Goal: Task Accomplishment & Management: Use online tool/utility

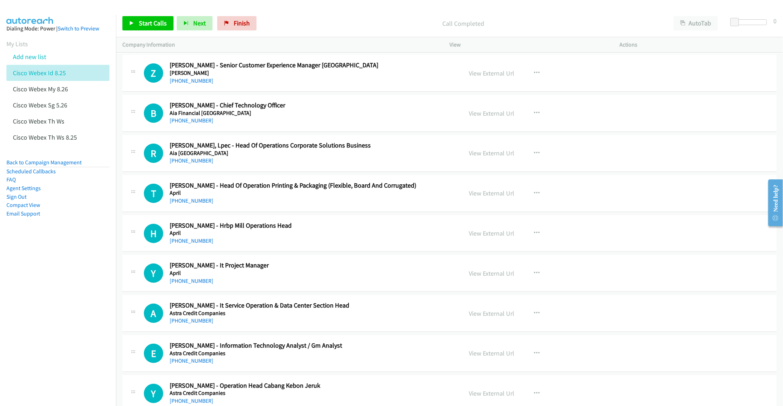
scroll to position [5334, 0]
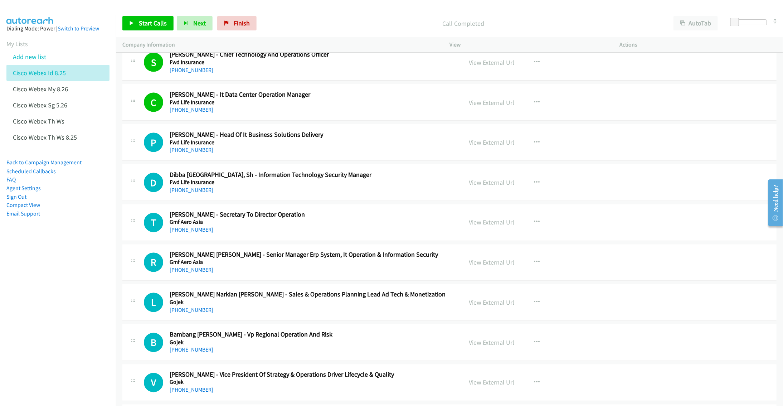
drag, startPoint x: 263, startPoint y: 139, endPoint x: 267, endPoint y: 142, distance: 4.8
click at [263, 121] on div "C Callback Scheduled Chalid Suryahaminata - It Data Center Operation Manager Fw…" at bounding box center [449, 102] width 654 height 37
drag, startPoint x: 300, startPoint y: 169, endPoint x: 309, endPoint y: 174, distance: 10.4
click at [32, 55] on link "Add new list" at bounding box center [29, 57] width 33 height 8
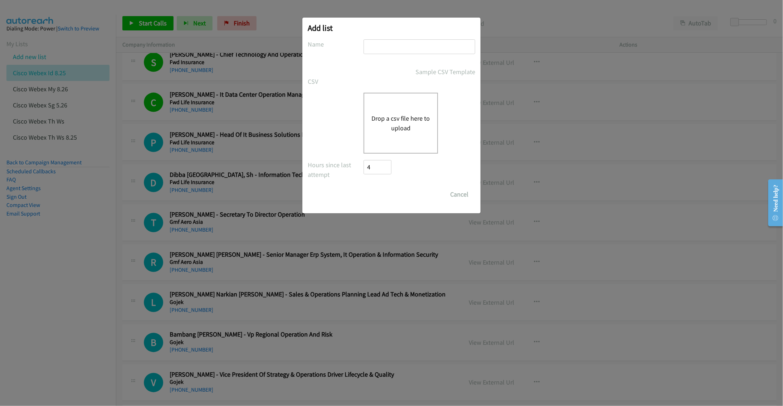
click at [339, 63] on form "No phone fields were returned for that Report or List View Please upload a csv …" at bounding box center [392, 120] width 168 height 162
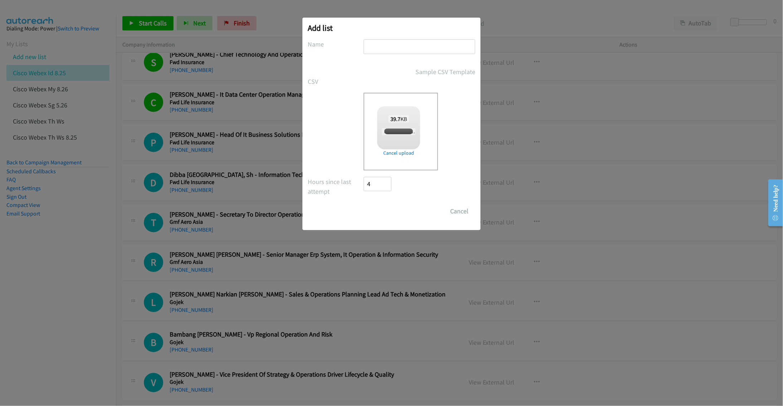
checkbox input "true"
click at [386, 50] on input "text" at bounding box center [420, 46] width 112 height 15
type input "Splunk CS MY"
click at [383, 208] on input "Save List" at bounding box center [383, 211] width 38 height 14
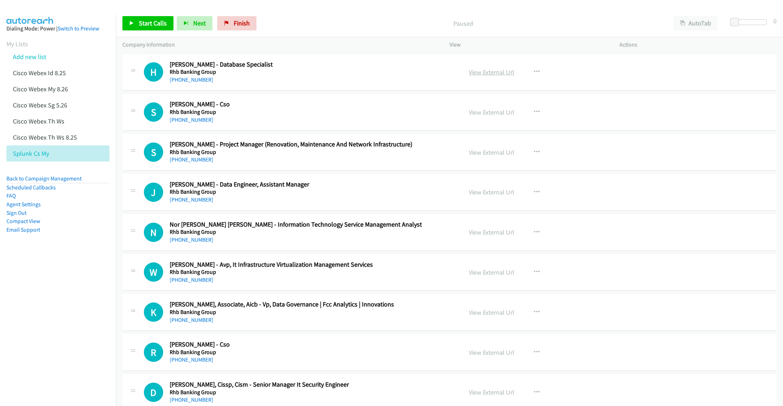
click at [503, 72] on link "View External Url" at bounding box center [491, 72] width 45 height 8
click at [473, 72] on link "View External Url" at bounding box center [491, 72] width 45 height 8
click at [696, 22] on button "AutoTab" at bounding box center [696, 23] width 44 height 14
click at [149, 25] on span "Start Calls" at bounding box center [153, 23] width 28 height 8
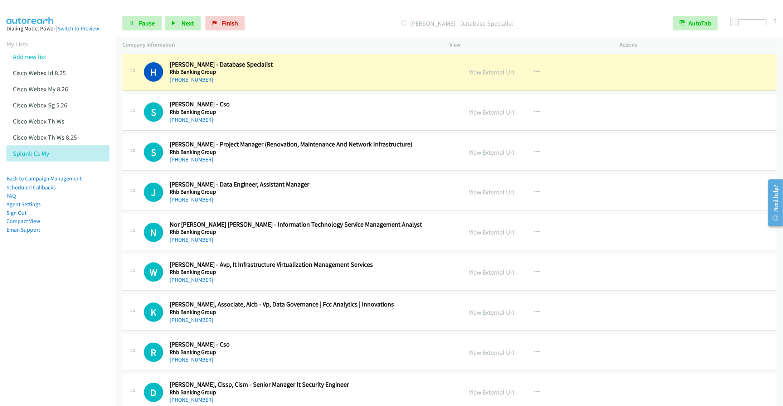
click at [301, 155] on h5 "Rhb Banking Group" at bounding box center [311, 152] width 282 height 7
click at [534, 150] on icon "button" at bounding box center [537, 152] width 6 height 6
click at [482, 215] on link "Remove from list" at bounding box center [498, 213] width 95 height 14
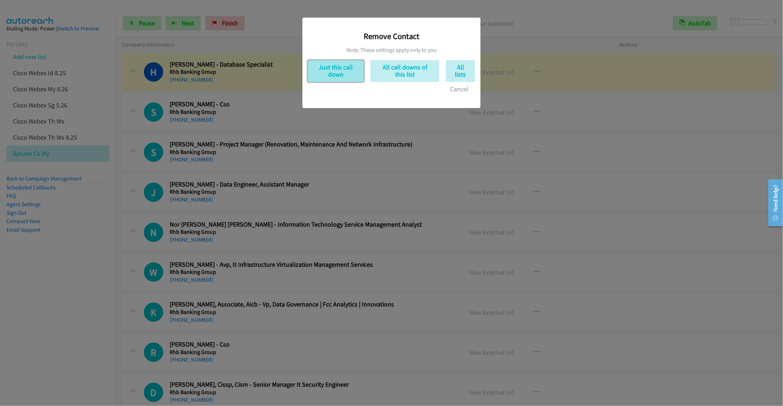
click at [314, 70] on button "Just this call down" at bounding box center [336, 71] width 56 height 22
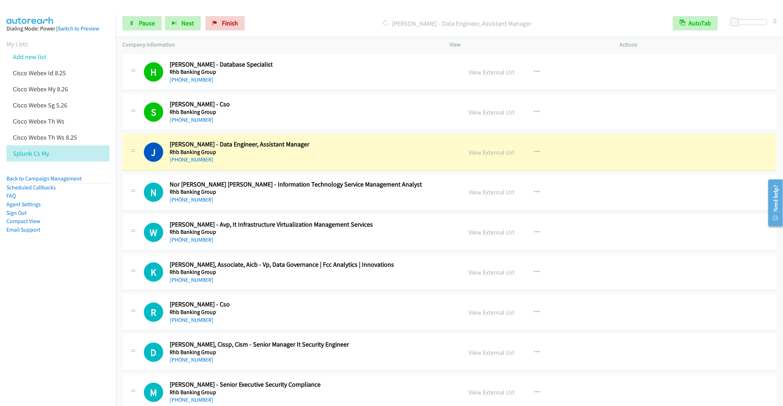
click at [99, 270] on nav "Dialing Mode: Power | Switch to Preview My Lists Add new list Cisco Webex Id 8.…" at bounding box center [58, 218] width 116 height 406
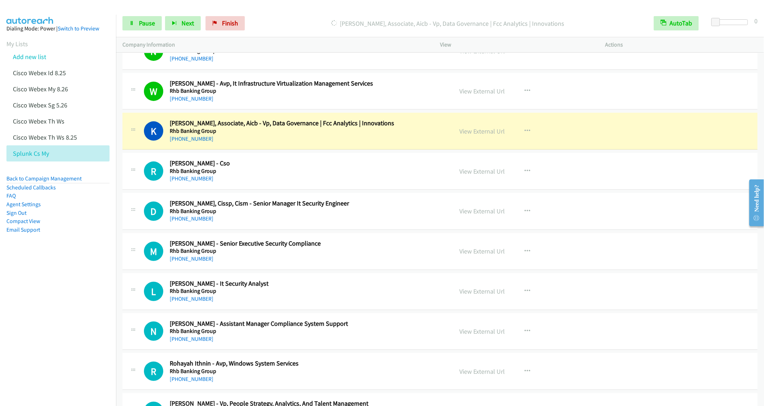
scroll to position [161, 0]
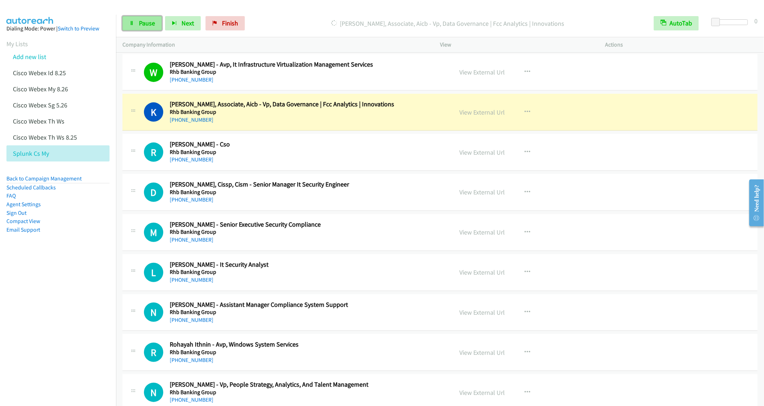
click at [143, 23] on span "Pause" at bounding box center [147, 23] width 16 height 8
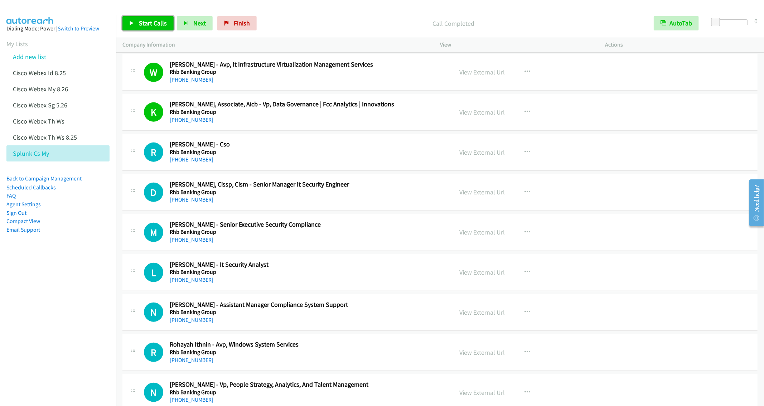
click at [143, 20] on span "Start Calls" at bounding box center [153, 23] width 28 height 8
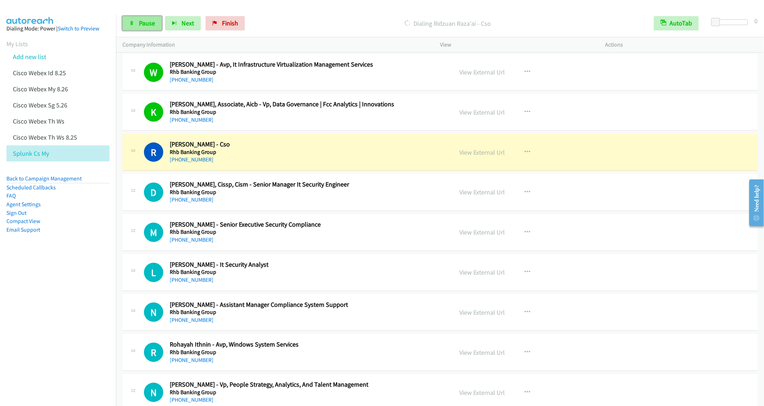
click at [139, 24] on span "Pause" at bounding box center [147, 23] width 16 height 8
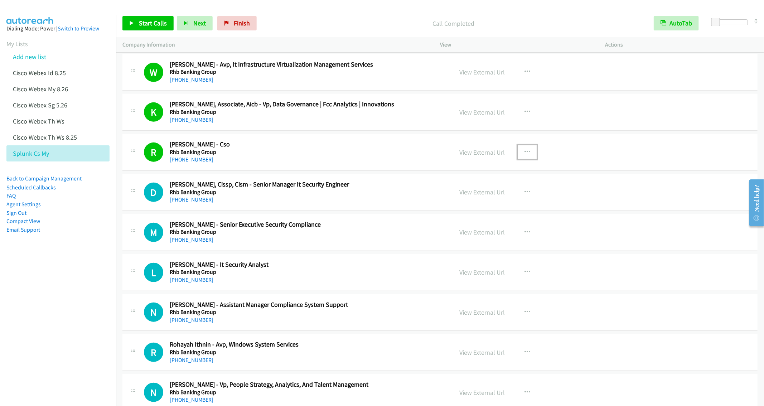
click at [526, 150] on button "button" at bounding box center [527, 152] width 19 height 14
click at [476, 218] on link "Remove from list" at bounding box center [488, 213] width 95 height 14
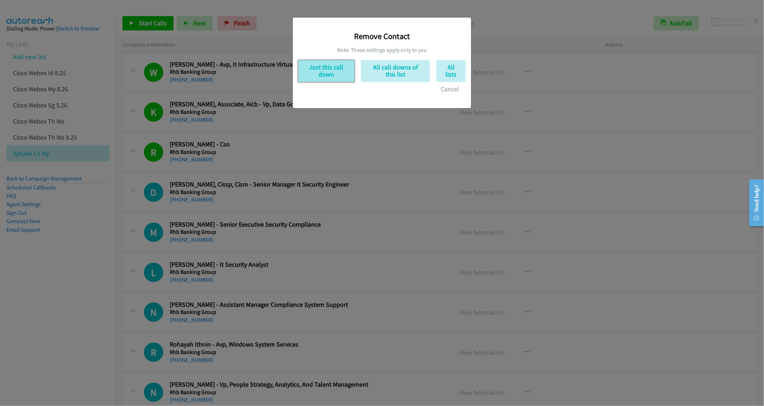
click at [323, 73] on button "Just this call down" at bounding box center [326, 71] width 56 height 22
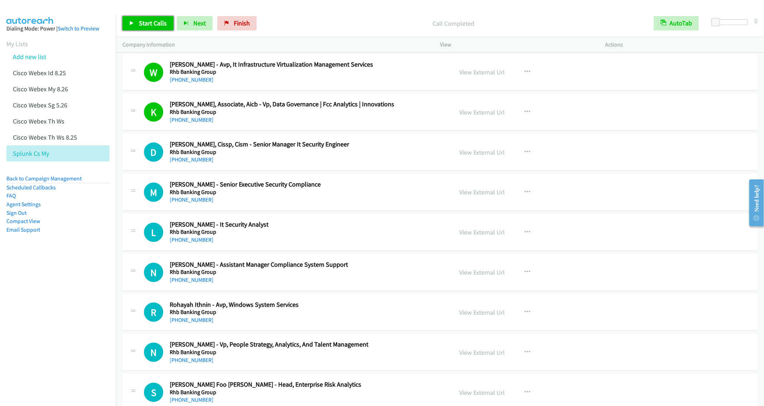
click at [150, 26] on span "Start Calls" at bounding box center [153, 23] width 28 height 8
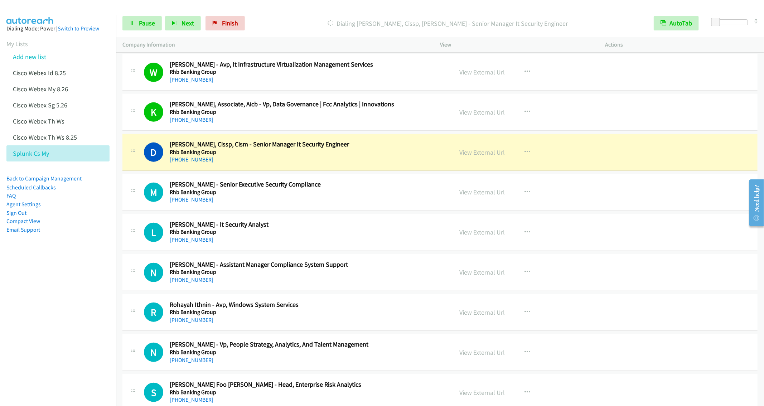
click at [74, 239] on aside "Dialing Mode: Power | Switch to Preview My Lists Add new list Cisco Webex Id 8.…" at bounding box center [58, 141] width 116 height 252
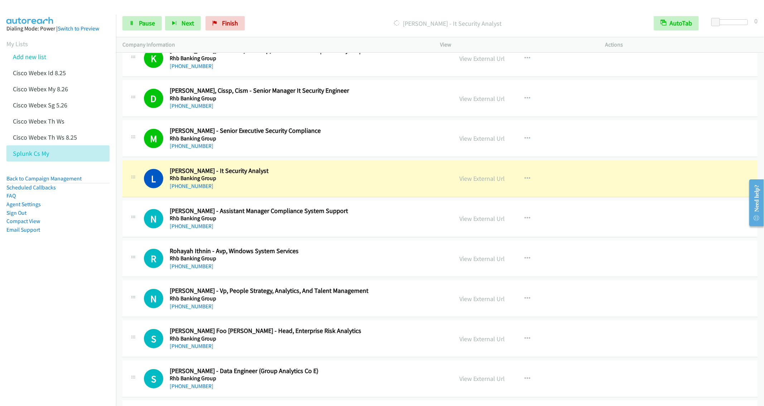
scroll to position [268, 0]
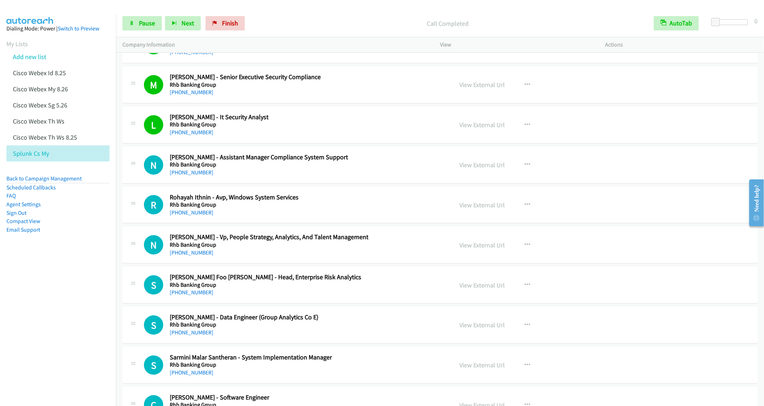
click at [237, 173] on div "+60 13-259 4221" at bounding box center [308, 172] width 277 height 9
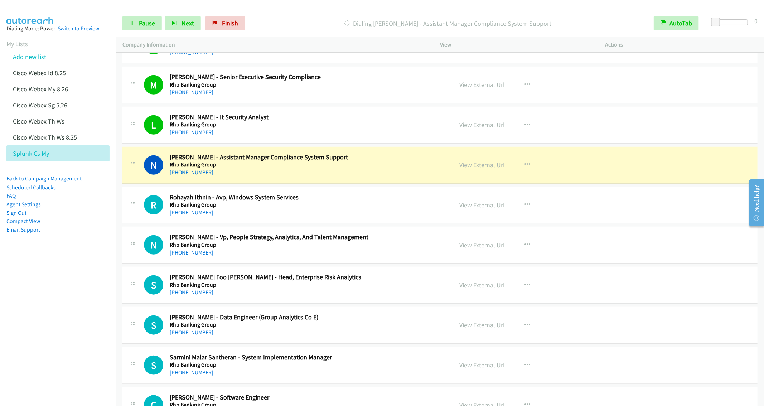
click at [296, 181] on div "N Callback Scheduled Nurfaiqah Hamdan - Assistant Manager Compliance System Sup…" at bounding box center [439, 165] width 635 height 37
click at [142, 21] on span "Pause" at bounding box center [147, 23] width 16 height 8
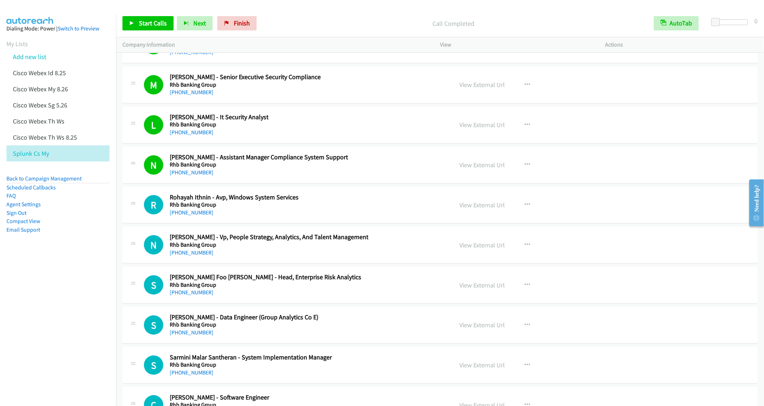
scroll to position [322, 0]
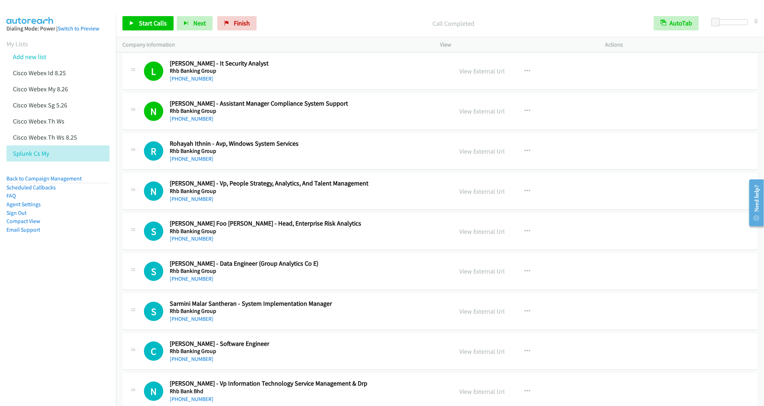
click at [243, 150] on h5 "Rhb Banking Group" at bounding box center [308, 150] width 277 height 7
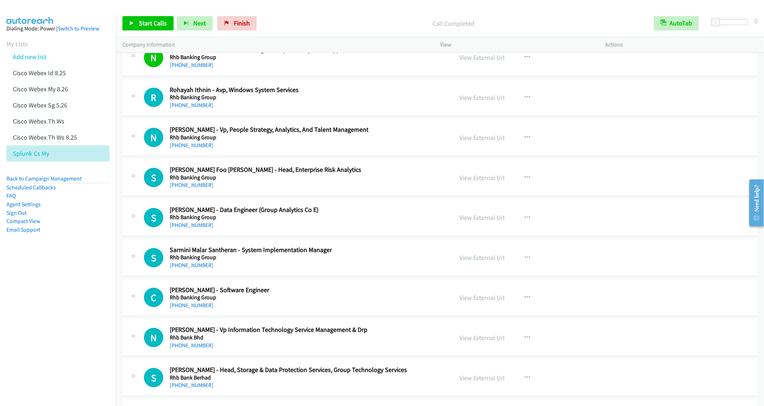
click at [254, 150] on div "+60 19-233 3968" at bounding box center [308, 145] width 277 height 9
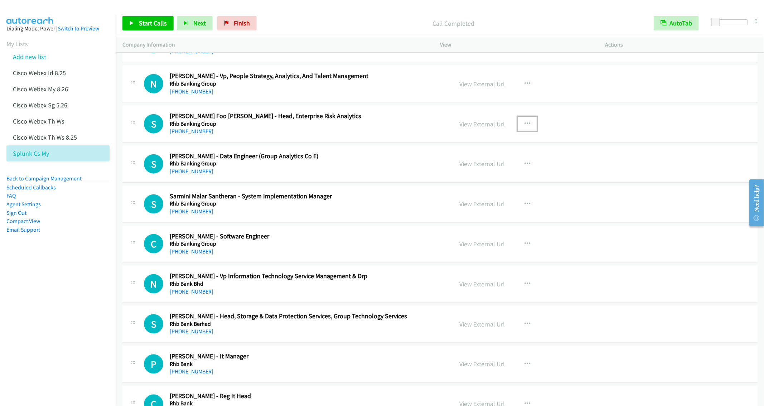
click at [527, 125] on button "button" at bounding box center [527, 124] width 19 height 14
click at [461, 175] on link "Start Calls Here" at bounding box center [488, 171] width 95 height 14
click at [152, 29] on link "Start Calls" at bounding box center [147, 23] width 51 height 14
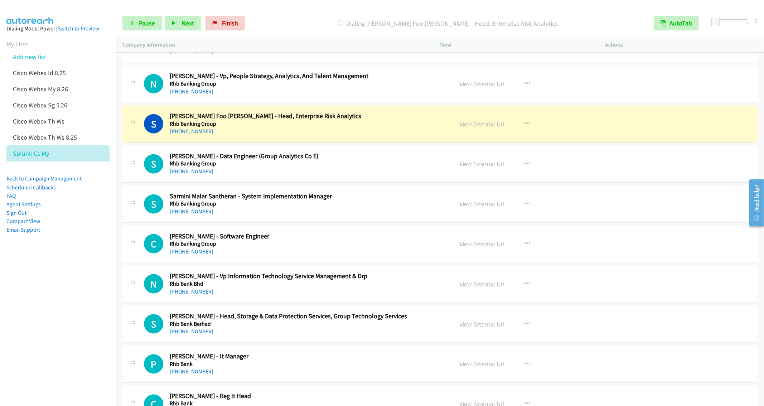
click at [320, 23] on p "Dialing Seong Foo Chen - Head, Enterprise Risk Analytics" at bounding box center [448, 24] width 386 height 10
click at [139, 27] on link "Pause" at bounding box center [141, 23] width 39 height 14
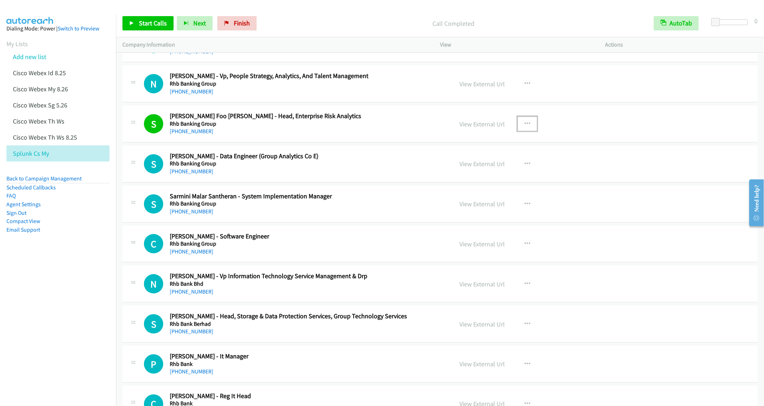
click at [524, 125] on icon "button" at bounding box center [527, 124] width 6 height 6
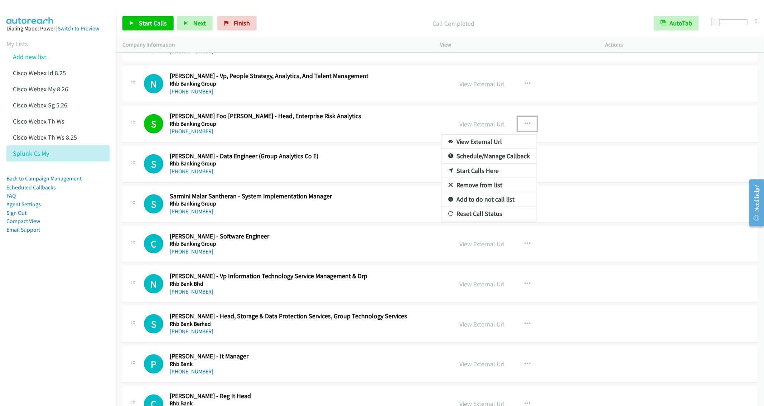
click at [480, 202] on link "Add to do not call list" at bounding box center [488, 199] width 95 height 14
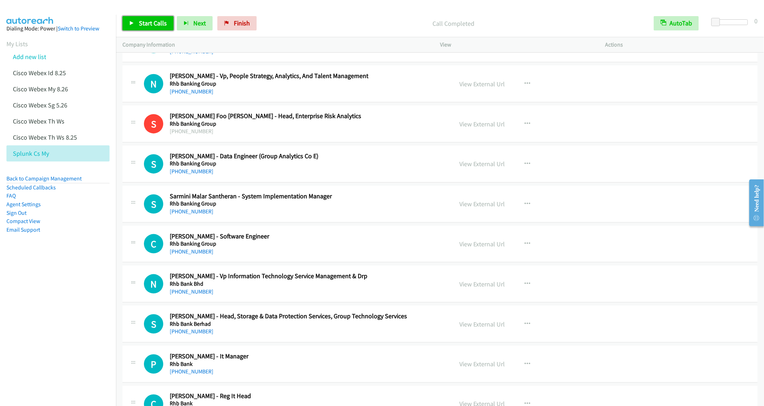
click at [144, 26] on span "Start Calls" at bounding box center [153, 23] width 28 height 8
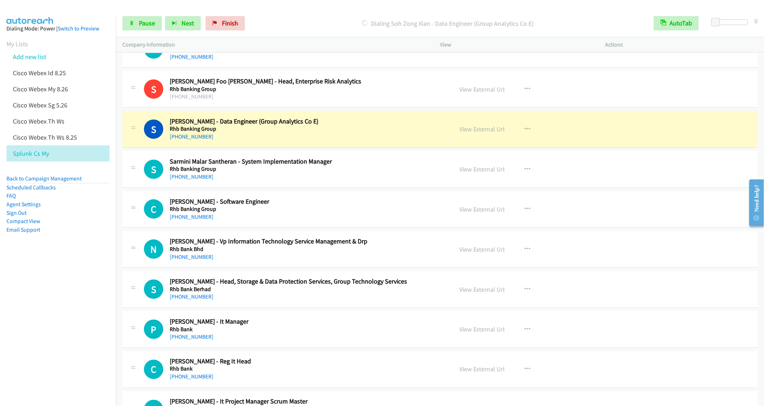
scroll to position [483, 0]
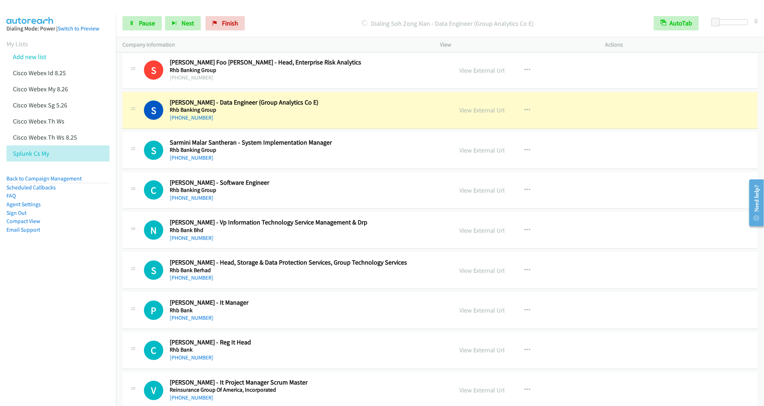
click at [285, 162] on div "+60 13-620 6738" at bounding box center [308, 158] width 277 height 9
click at [532, 152] on button "button" at bounding box center [527, 150] width 19 height 14
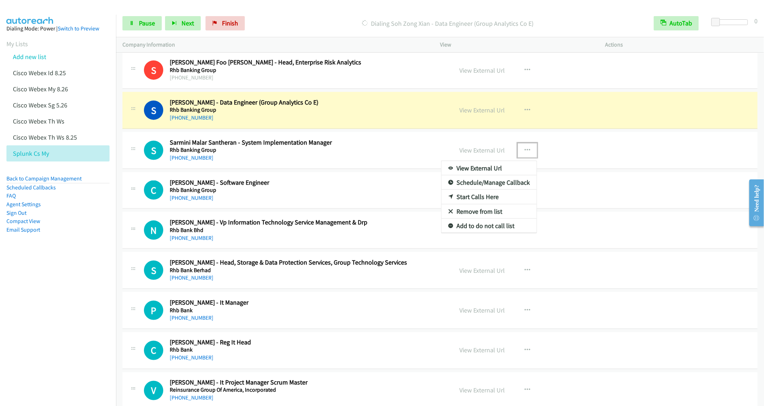
click at [481, 213] on link "Remove from list" at bounding box center [488, 211] width 95 height 14
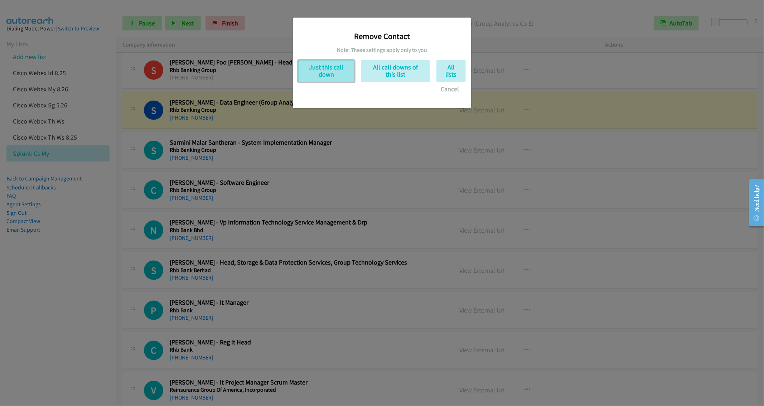
click at [342, 76] on button "Just this call down" at bounding box center [326, 71] width 56 height 22
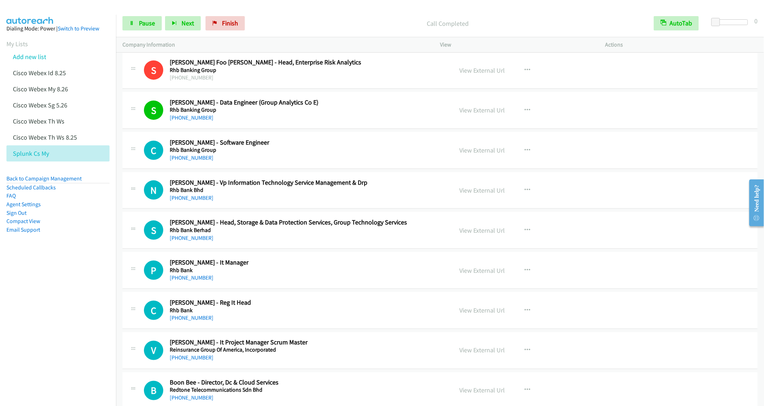
click at [315, 216] on div "S Callback Scheduled Sujeendrakumar Nadarajah - Head, Storage & Data Protection…" at bounding box center [439, 230] width 635 height 37
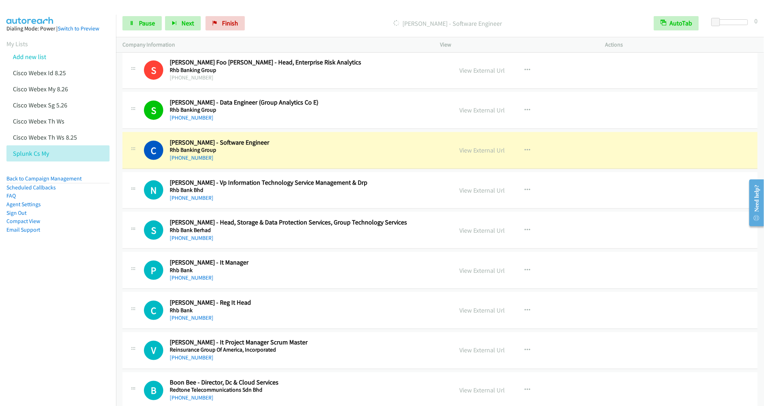
click at [300, 237] on div "+60 13-831 2661" at bounding box center [308, 238] width 277 height 9
click at [524, 193] on icon "button" at bounding box center [527, 190] width 6 height 6
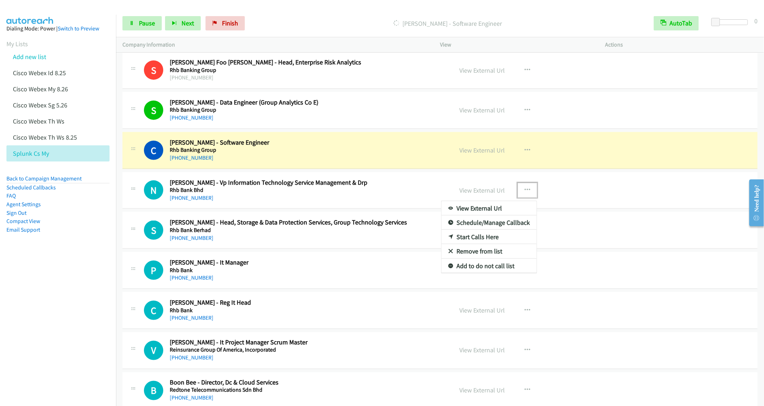
click at [467, 257] on link "Remove from list" at bounding box center [488, 251] width 95 height 14
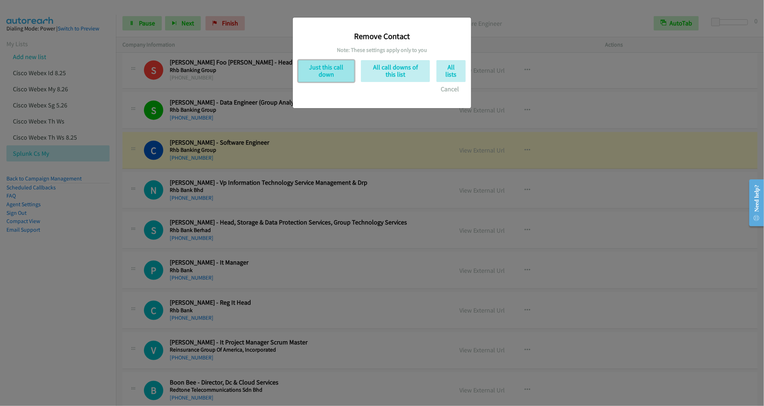
click at [324, 73] on button "Just this call down" at bounding box center [326, 71] width 56 height 22
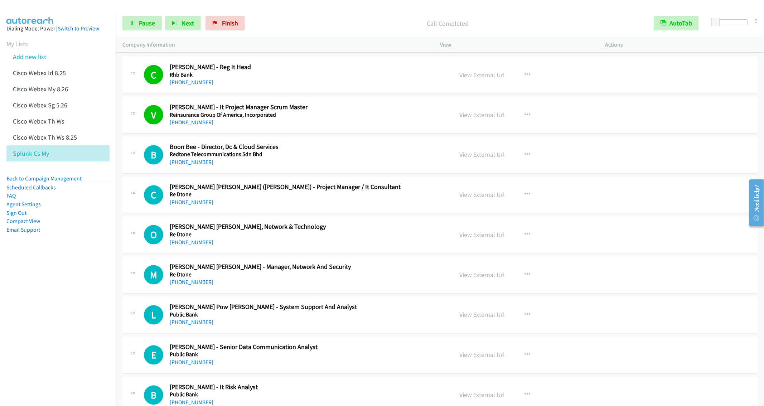
scroll to position [698, 0]
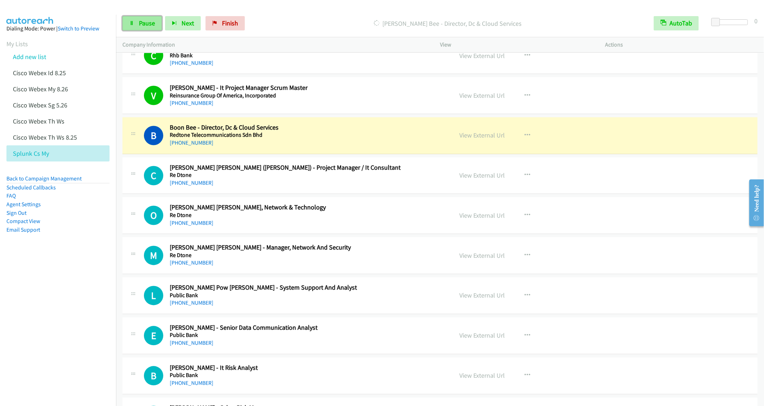
click at [139, 24] on span "Pause" at bounding box center [147, 23] width 16 height 8
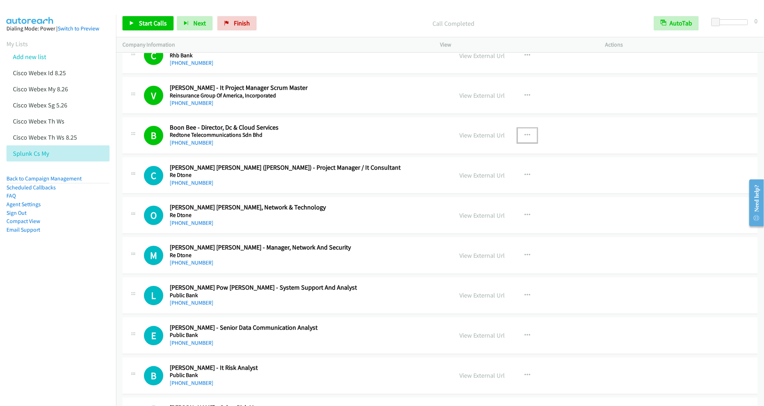
click at [523, 134] on button "button" at bounding box center [527, 136] width 19 height 14
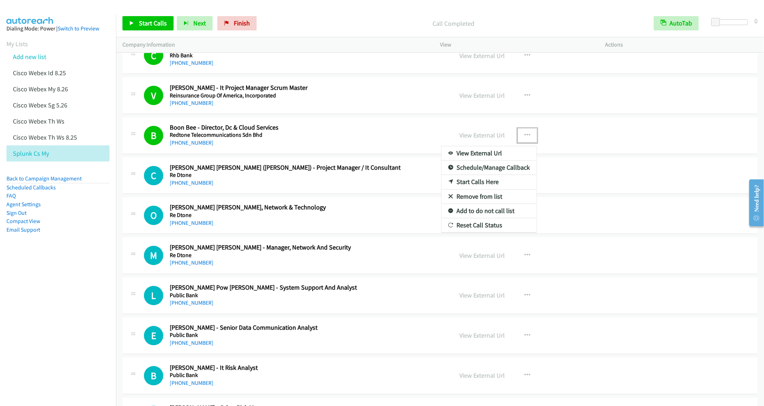
click at [477, 203] on link "Remove from list" at bounding box center [488, 197] width 95 height 14
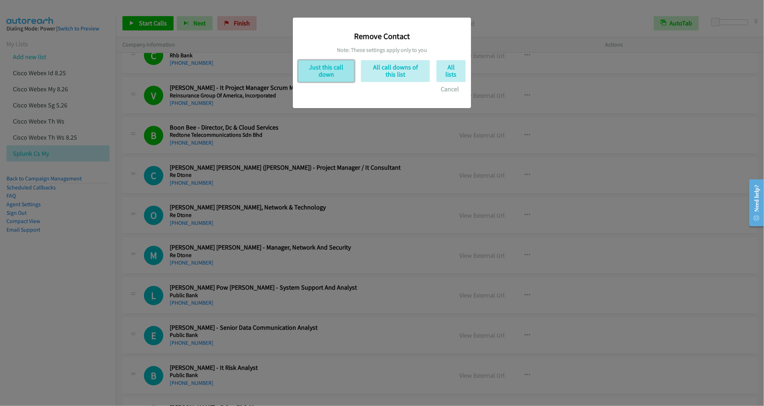
click at [321, 70] on button "Just this call down" at bounding box center [326, 71] width 56 height 22
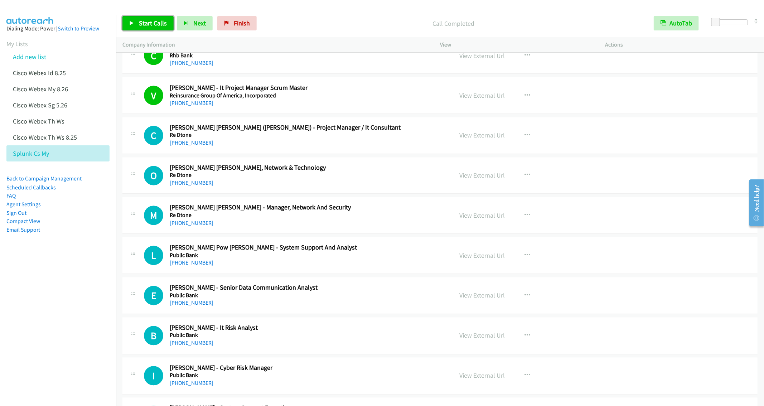
click at [139, 20] on span "Start Calls" at bounding box center [153, 23] width 28 height 8
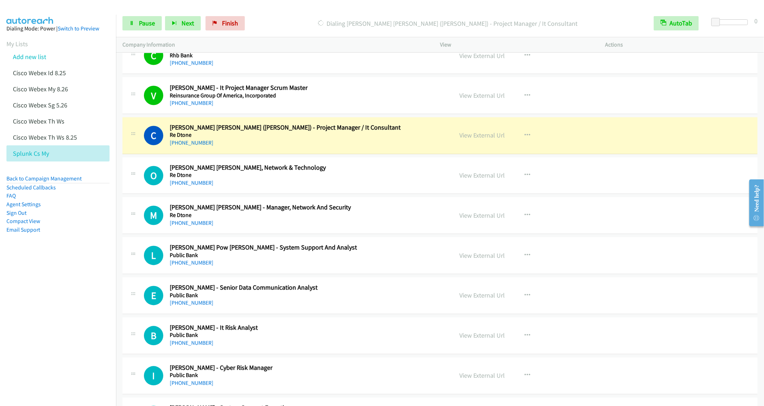
click at [331, 179] on h5 "Re Dtone" at bounding box center [308, 175] width 277 height 7
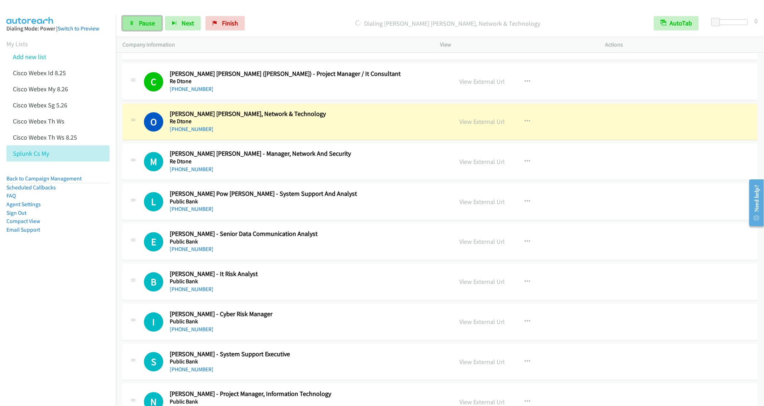
click at [140, 27] on span "Pause" at bounding box center [147, 23] width 16 height 8
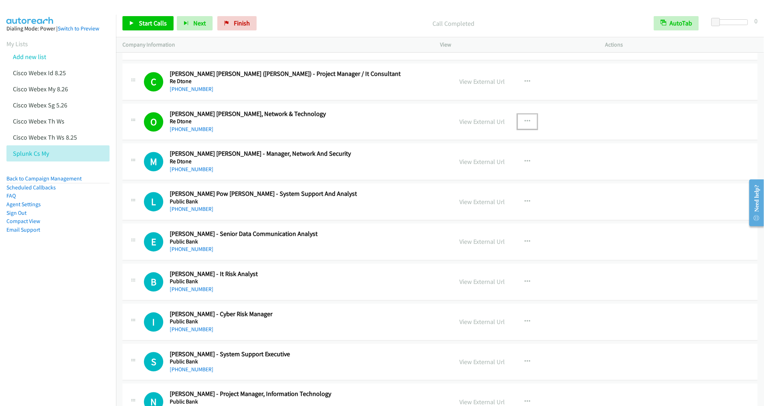
click at [525, 122] on icon "button" at bounding box center [527, 122] width 6 height 6
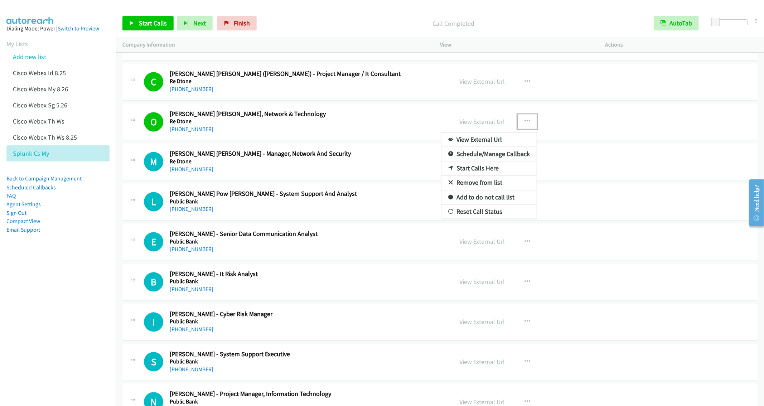
click at [474, 187] on link "Remove from list" at bounding box center [488, 183] width 95 height 14
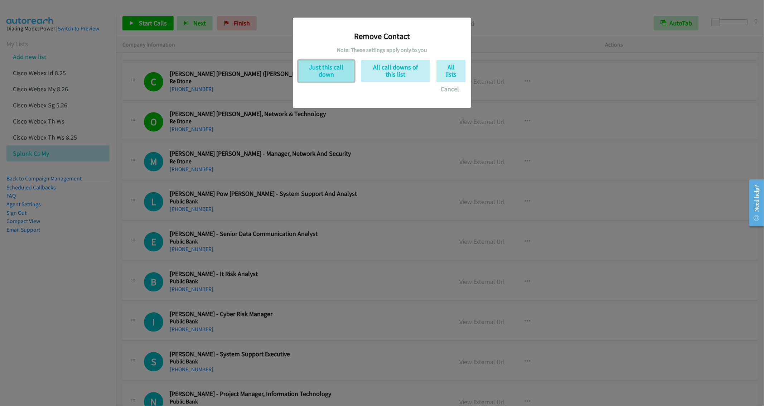
click at [326, 68] on button "Just this call down" at bounding box center [326, 71] width 56 height 22
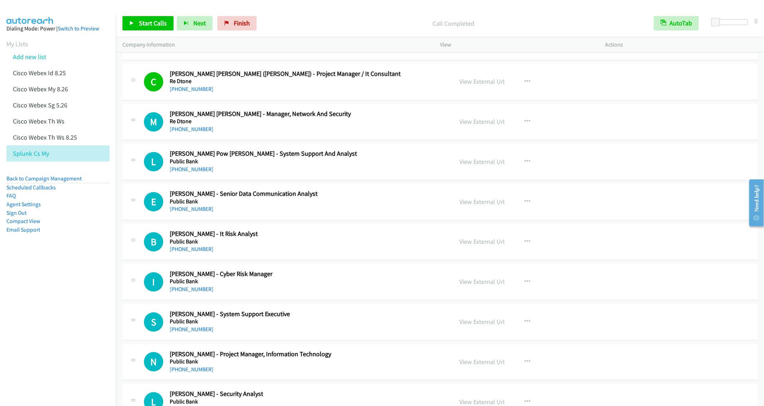
click at [392, 134] on div "+60 16-363 5868" at bounding box center [308, 129] width 277 height 9
click at [155, 25] on span "Start Calls" at bounding box center [153, 23] width 28 height 8
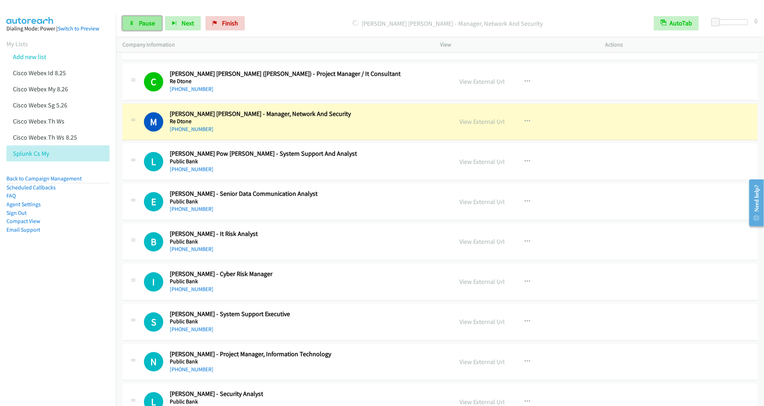
click at [139, 25] on span "Pause" at bounding box center [147, 23] width 16 height 8
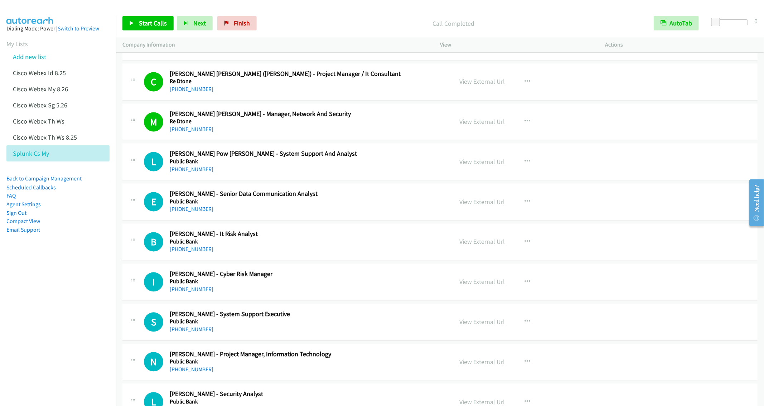
click at [134, 14] on div "Start Calls Pause Next Finish Call Completed AutoTab AutoTab 0" at bounding box center [440, 24] width 648 height 28
click at [145, 25] on span "Start Calls" at bounding box center [153, 23] width 28 height 8
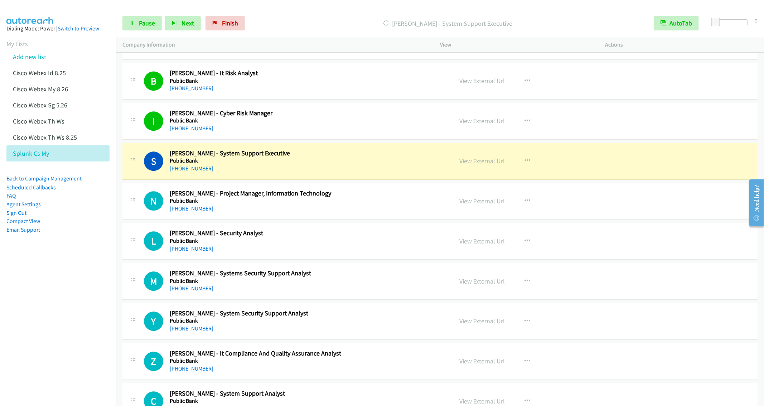
scroll to position [967, 0]
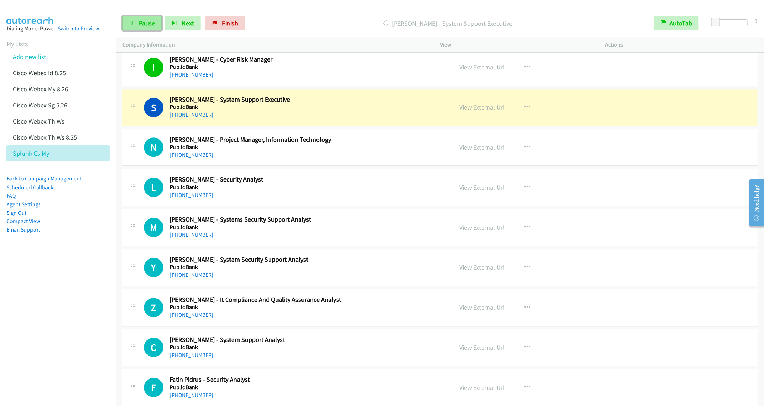
click at [150, 25] on span "Pause" at bounding box center [147, 23] width 16 height 8
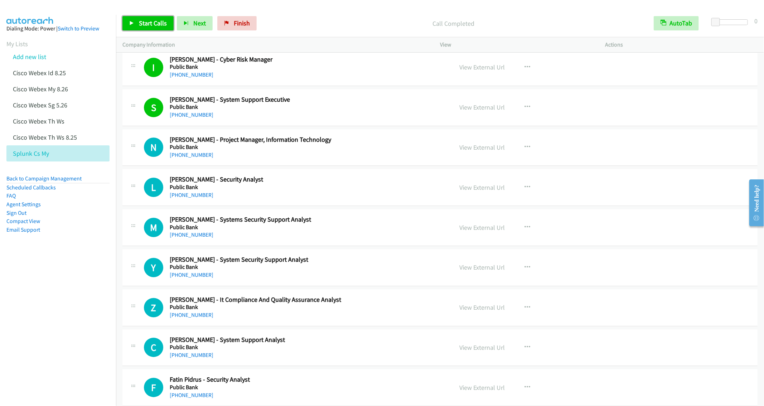
click at [144, 18] on link "Start Calls" at bounding box center [147, 23] width 51 height 14
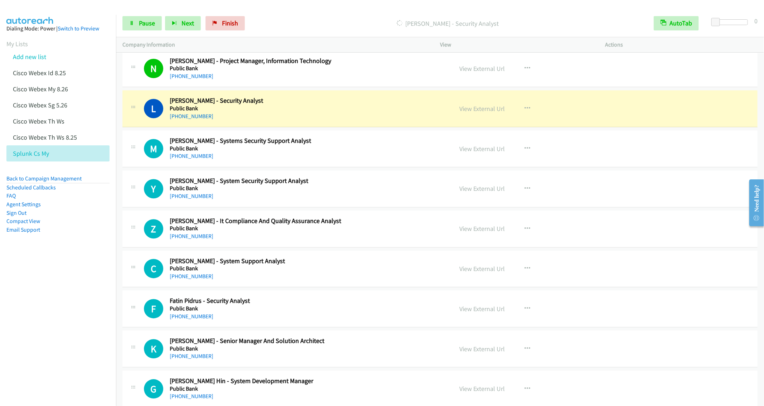
scroll to position [1074, 0]
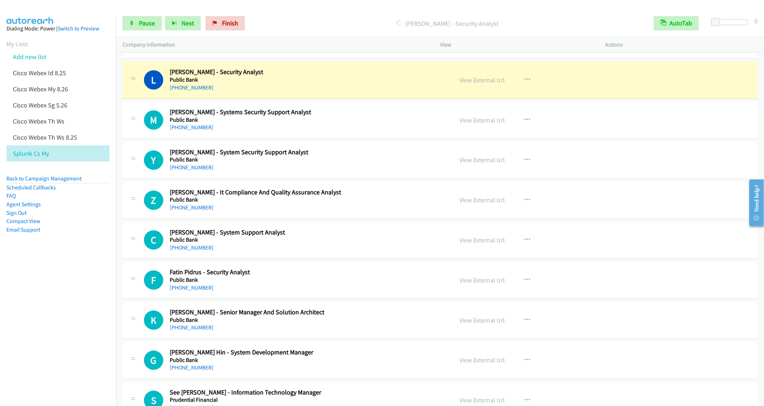
click at [279, 129] on div "+60 16-373 9105" at bounding box center [308, 127] width 277 height 9
click at [138, 30] on link "Pause" at bounding box center [141, 23] width 39 height 14
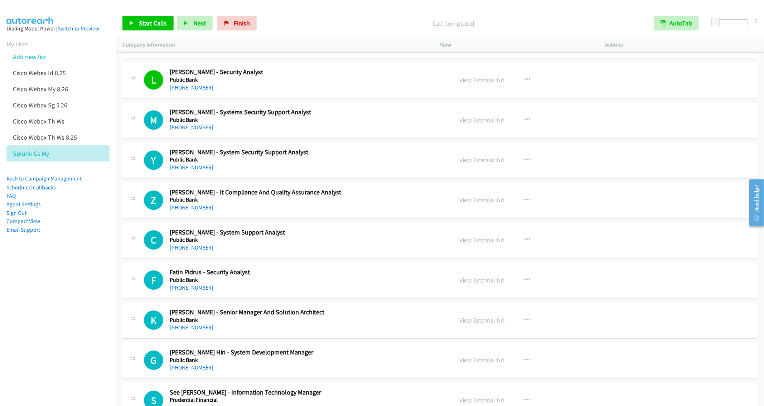
click at [151, 15] on div "Start Calls Pause Next Finish Call Completed AutoTab AutoTab 0" at bounding box center [440, 24] width 648 height 28
click at [141, 23] on span "Start Calls" at bounding box center [153, 23] width 28 height 8
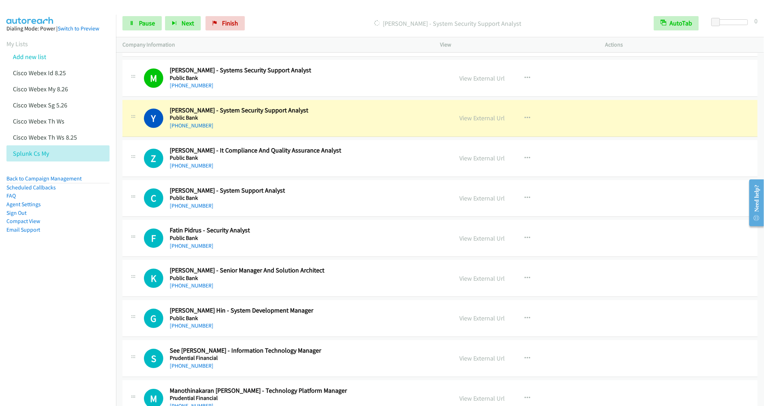
scroll to position [1128, 0]
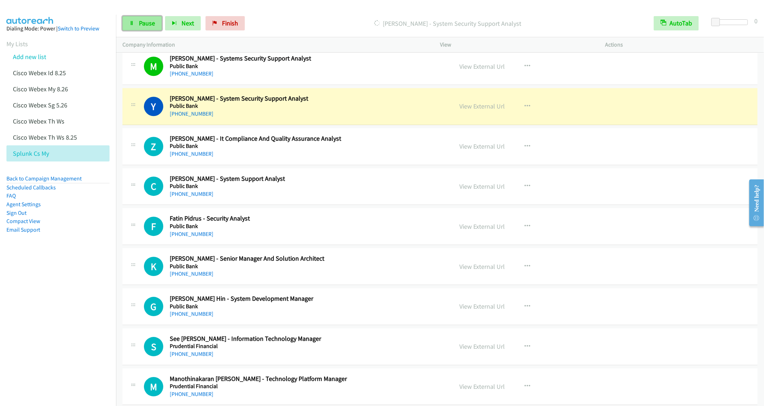
click at [142, 26] on span "Pause" at bounding box center [147, 23] width 16 height 8
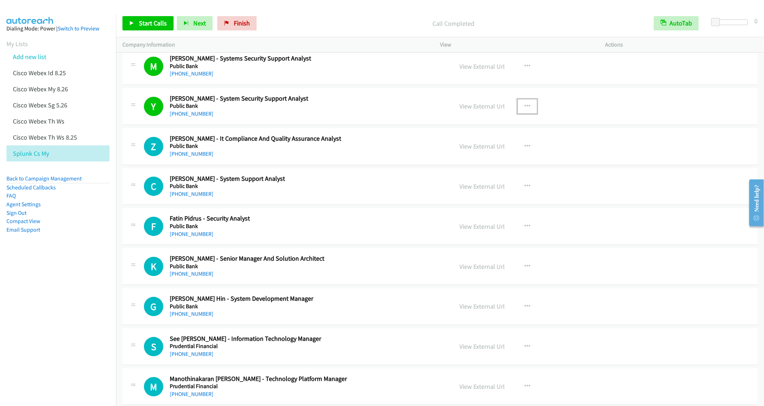
click at [525, 109] on icon "button" at bounding box center [527, 106] width 6 height 6
click at [469, 175] on link "Remove from list" at bounding box center [488, 167] width 95 height 14
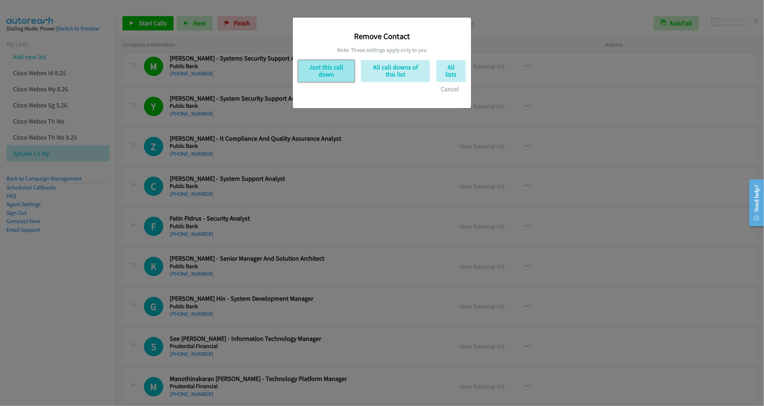
click at [339, 63] on button "Just this call down" at bounding box center [326, 71] width 56 height 22
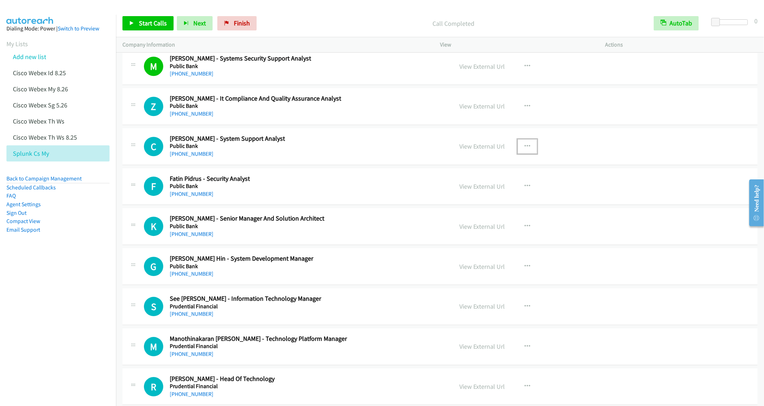
click at [524, 149] on icon "button" at bounding box center [527, 147] width 6 height 6
click at [469, 200] on link "Start Calls Here" at bounding box center [488, 193] width 95 height 14
click at [150, 21] on span "Start Calls" at bounding box center [153, 23] width 28 height 8
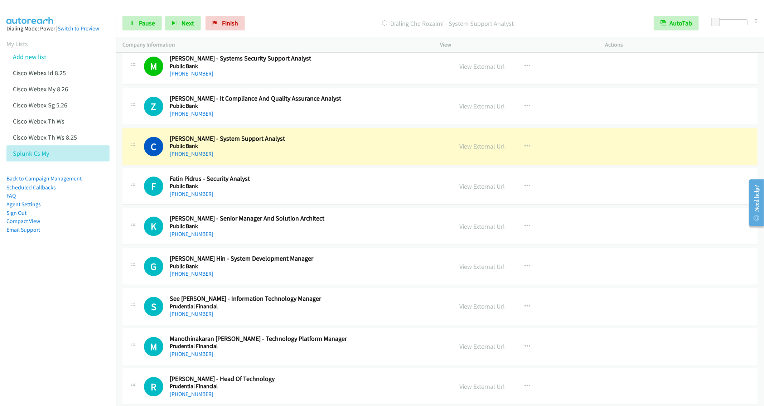
click at [338, 190] on h5 "Public Bank" at bounding box center [308, 186] width 277 height 7
click at [524, 189] on icon "button" at bounding box center [527, 186] width 6 height 6
click at [473, 255] on link "Remove from list" at bounding box center [488, 247] width 95 height 14
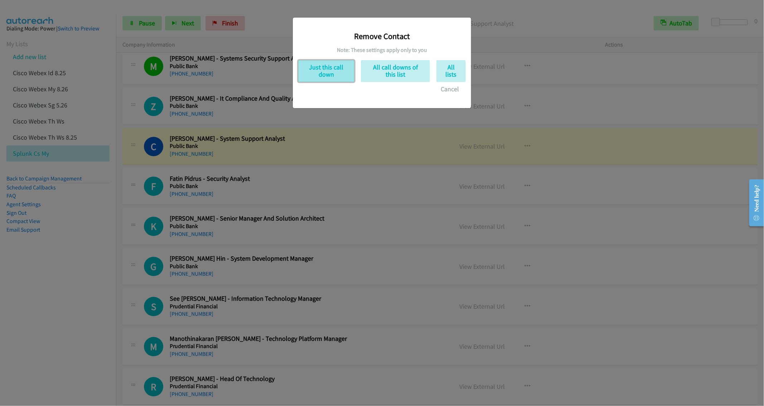
click at [330, 78] on button "Just this call down" at bounding box center [326, 71] width 56 height 22
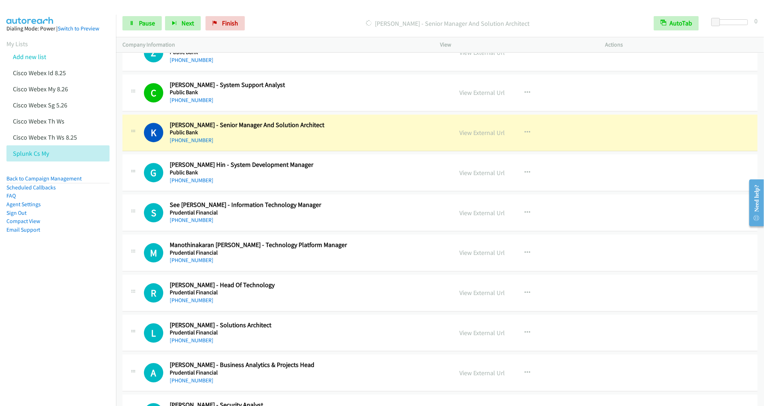
scroll to position [1235, 0]
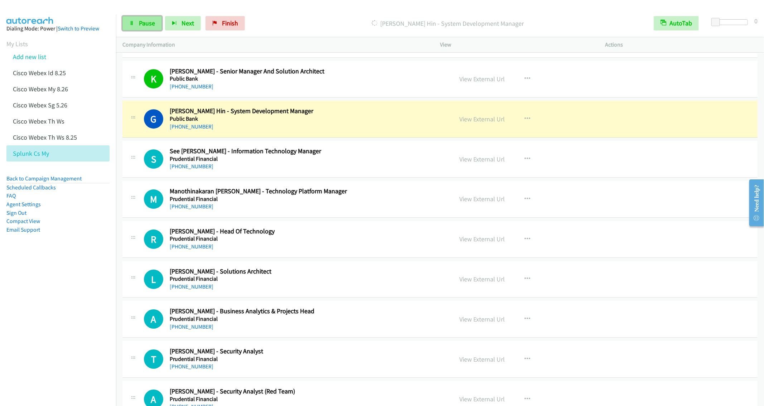
click at [140, 23] on span "Pause" at bounding box center [147, 23] width 16 height 8
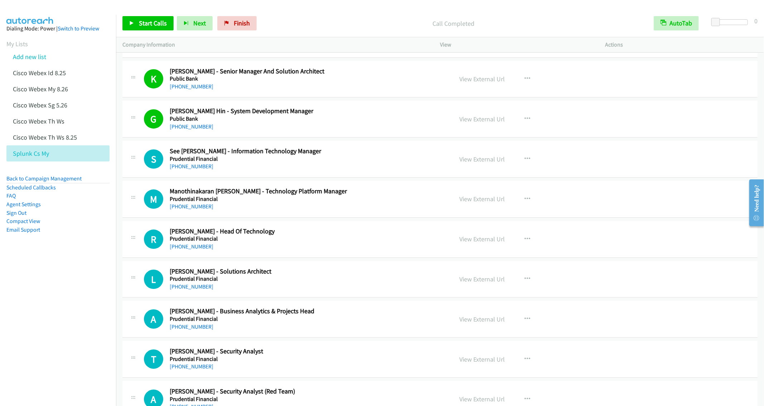
click at [155, 15] on div "Start Calls Pause Next Finish Call Completed AutoTab AutoTab 0" at bounding box center [440, 24] width 648 height 28
click at [155, 24] on span "Start Calls" at bounding box center [153, 23] width 28 height 8
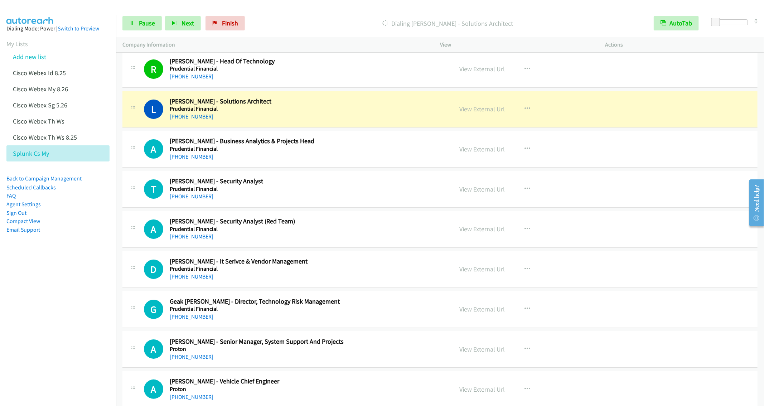
scroll to position [1450, 0]
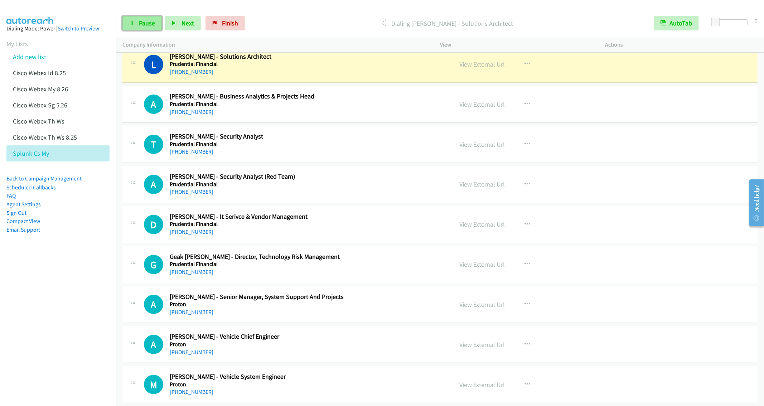
click at [143, 25] on span "Pause" at bounding box center [147, 23] width 16 height 8
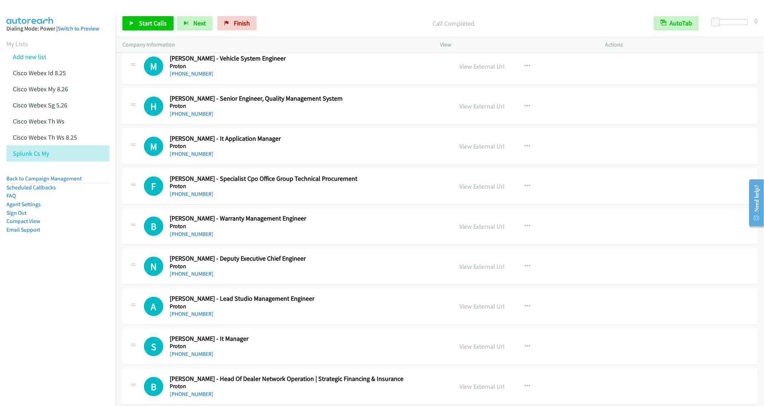
scroll to position [1772, 0]
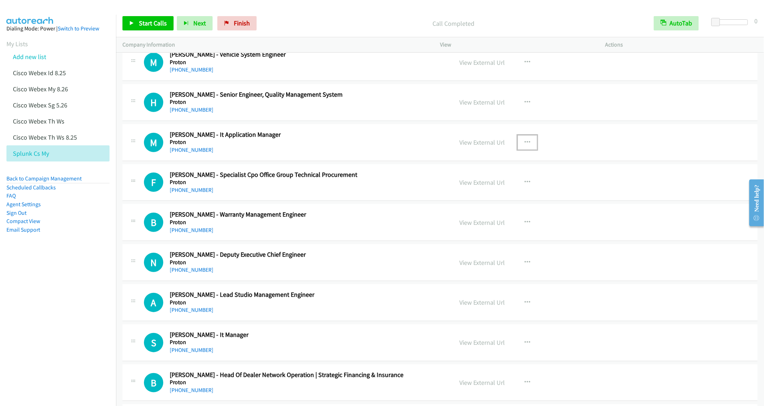
click at [524, 146] on button "button" at bounding box center [527, 142] width 19 height 14
click at [466, 196] on link "Start Calls Here" at bounding box center [488, 189] width 95 height 14
click at [524, 186] on button "button" at bounding box center [527, 182] width 19 height 14
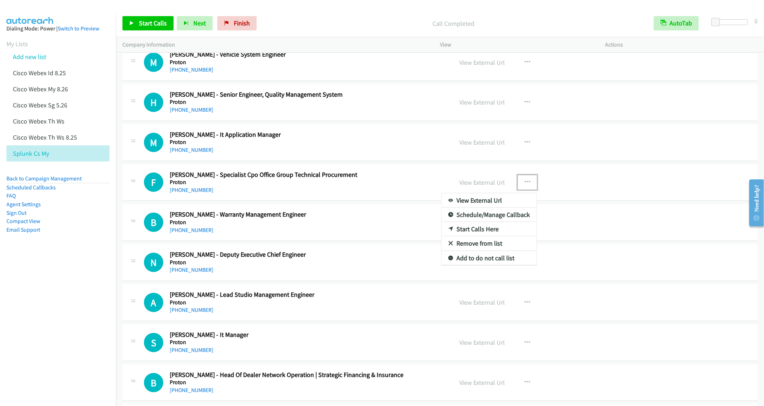
click at [145, 20] on div at bounding box center [382, 203] width 764 height 406
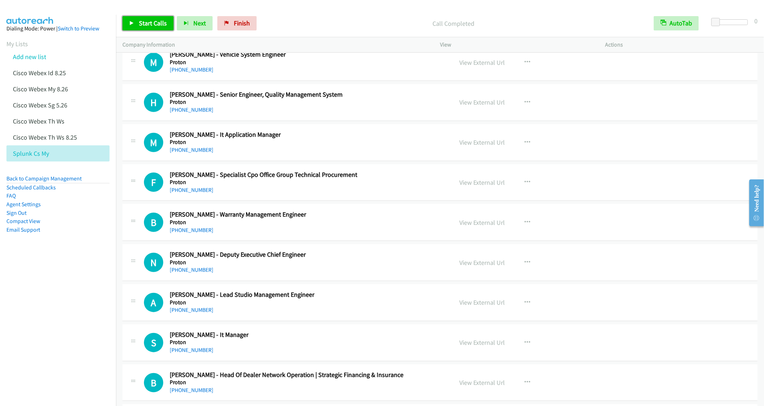
click at [149, 19] on span "Start Calls" at bounding box center [153, 23] width 28 height 8
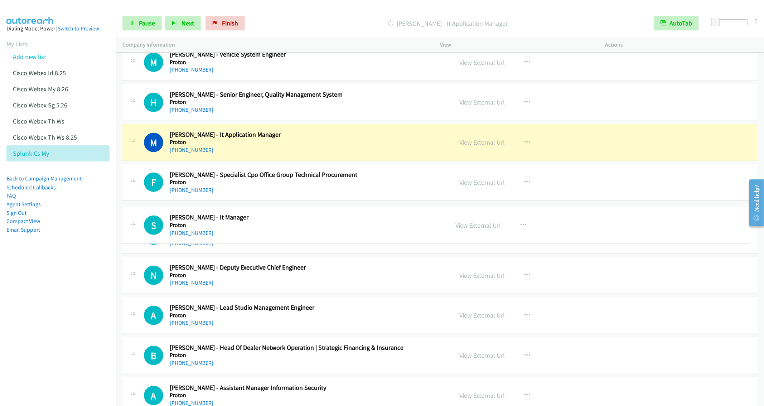
drag, startPoint x: 281, startPoint y: 348, endPoint x: 278, endPoint y: 188, distance: 159.7
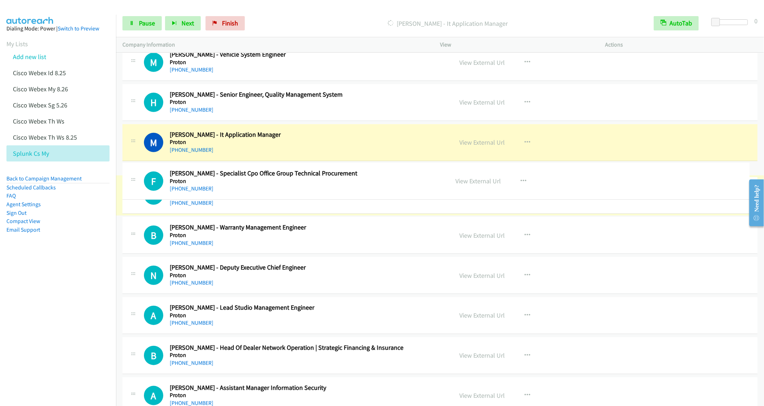
drag, startPoint x: 280, startPoint y: 180, endPoint x: 281, endPoint y: 174, distance: 5.8
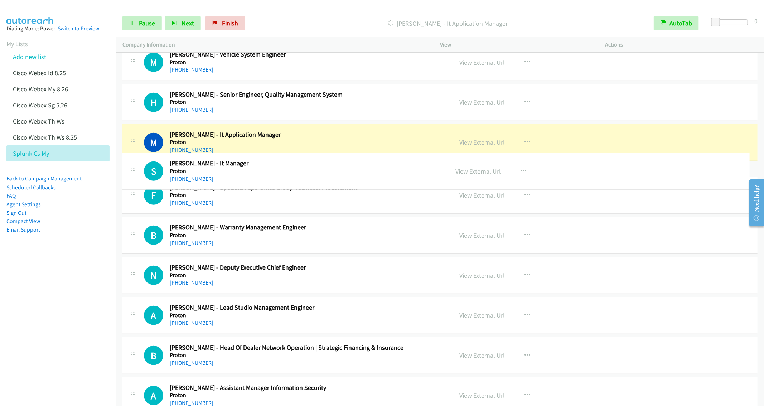
drag, startPoint x: 262, startPoint y: 229, endPoint x: 262, endPoint y: 169, distance: 60.1
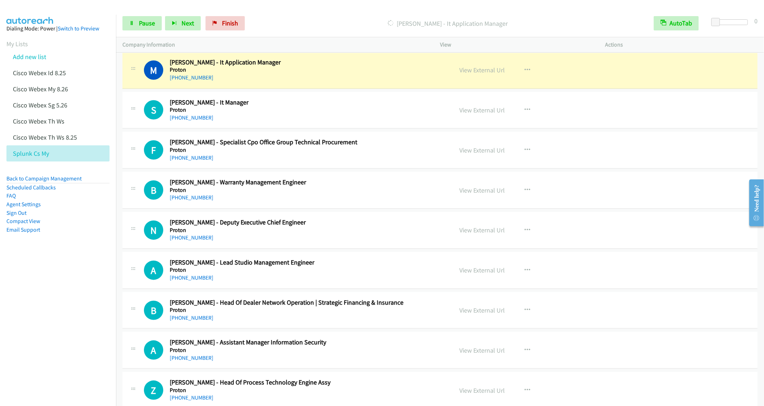
scroll to position [1826, 0]
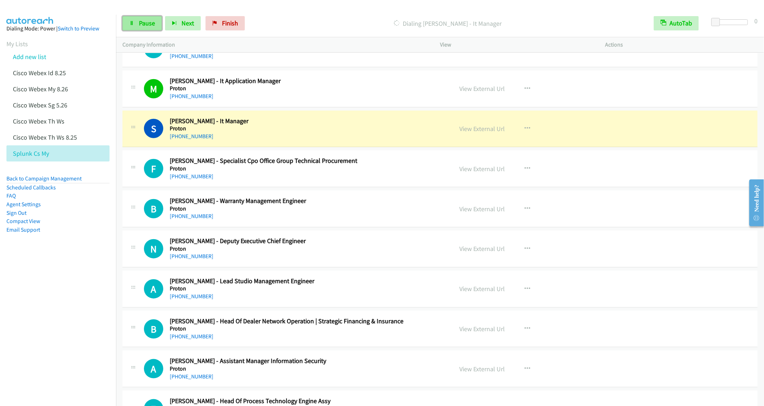
click at [146, 25] on span "Pause" at bounding box center [147, 23] width 16 height 8
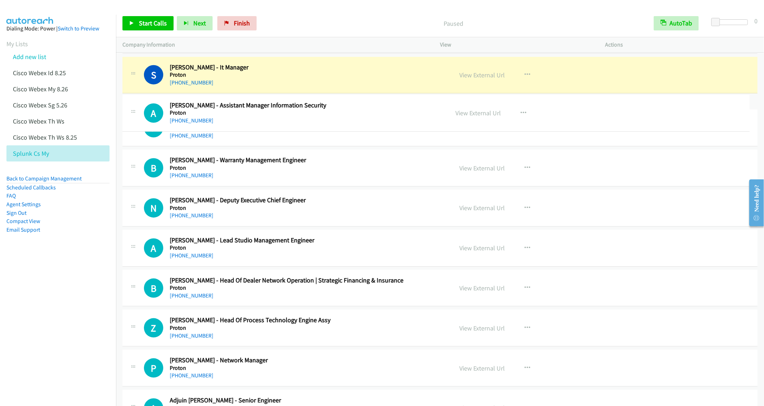
drag, startPoint x: 306, startPoint y: 323, endPoint x: 292, endPoint y: 112, distance: 212.0
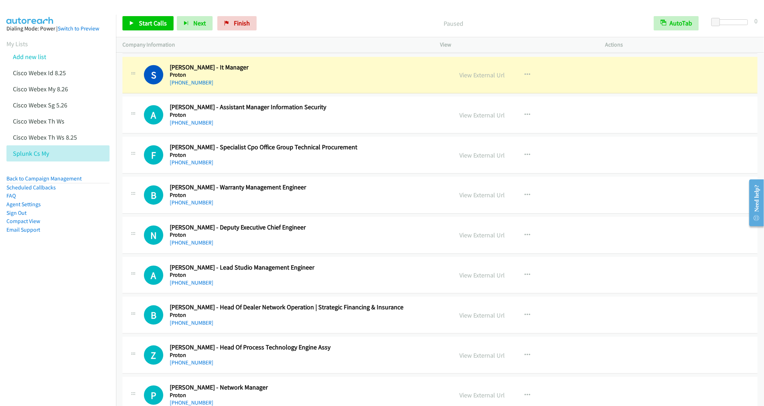
scroll to position [1933, 0]
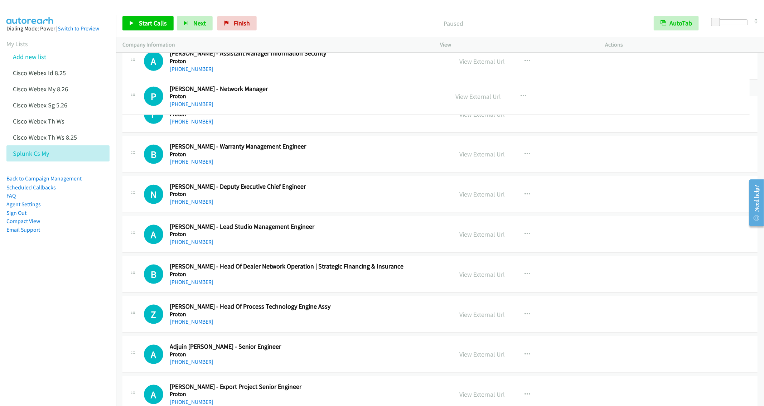
drag, startPoint x: 289, startPoint y: 349, endPoint x: 310, endPoint y: 95, distance: 255.7
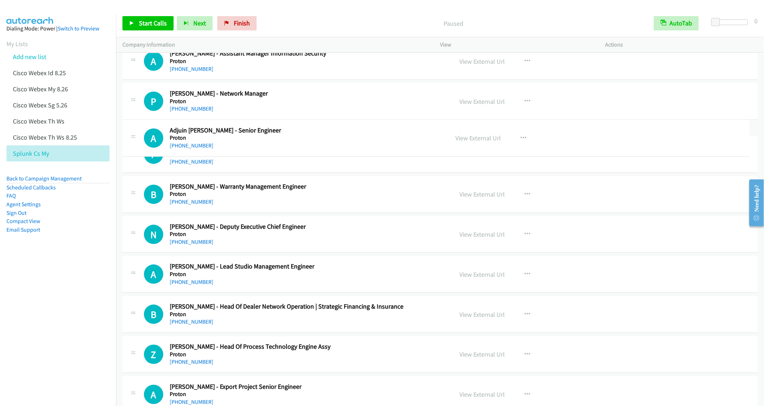
drag, startPoint x: 265, startPoint y: 382, endPoint x: 287, endPoint y: 128, distance: 254.4
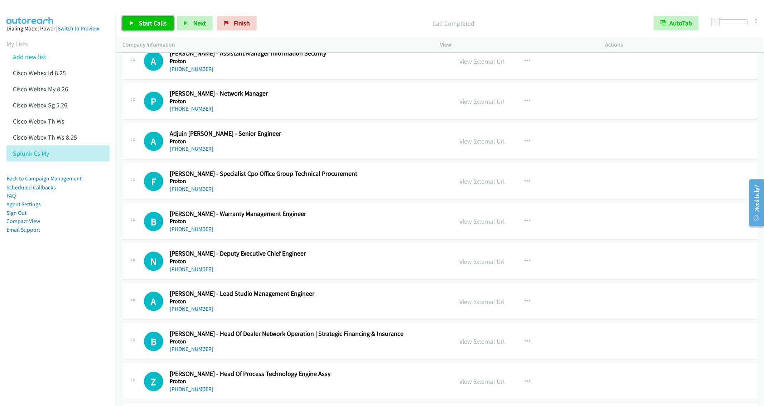
click at [143, 24] on span "Start Calls" at bounding box center [153, 23] width 28 height 8
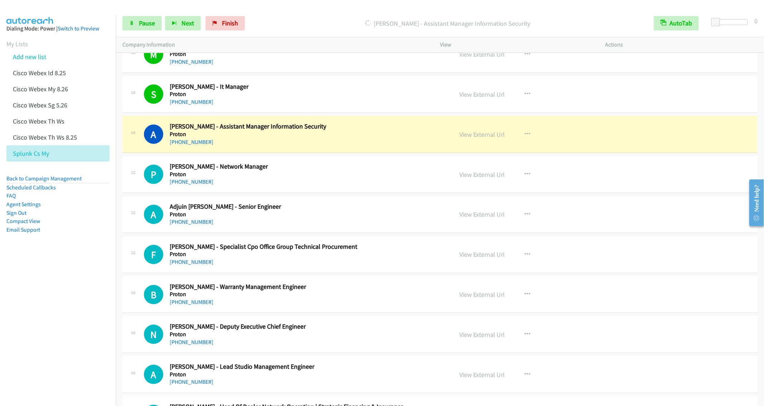
scroll to position [1879, 0]
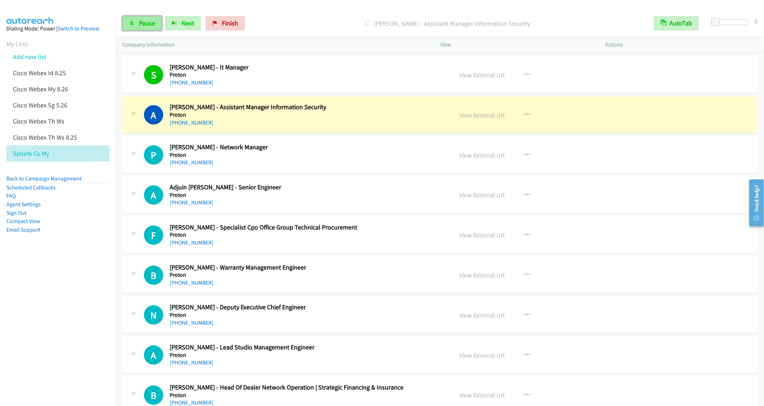
click at [144, 27] on link "Pause" at bounding box center [141, 23] width 39 height 14
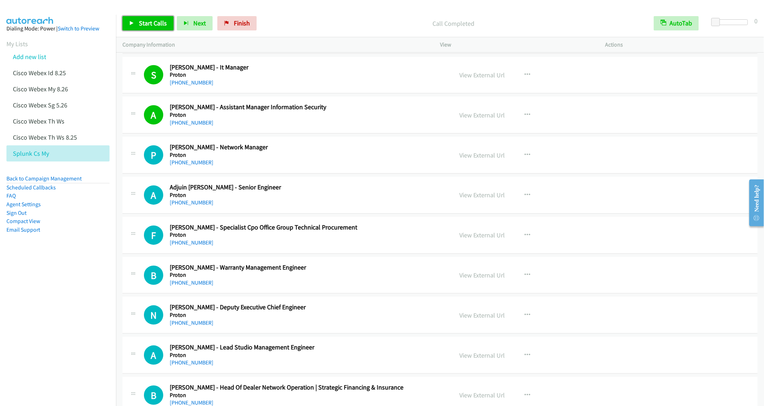
click at [136, 27] on link "Start Calls" at bounding box center [147, 23] width 51 height 14
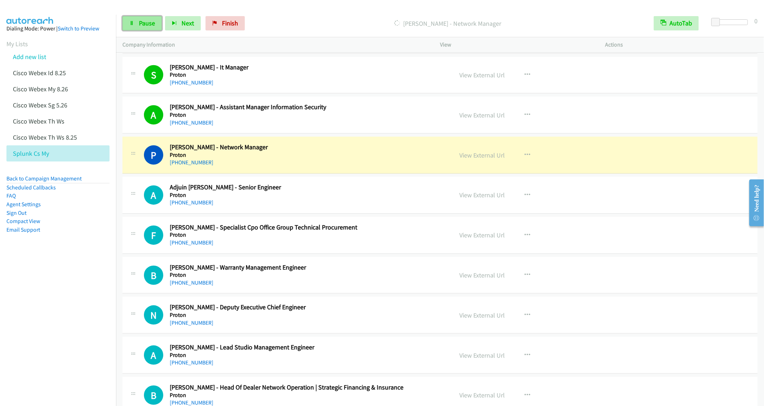
click at [143, 24] on span "Pause" at bounding box center [147, 23] width 16 height 8
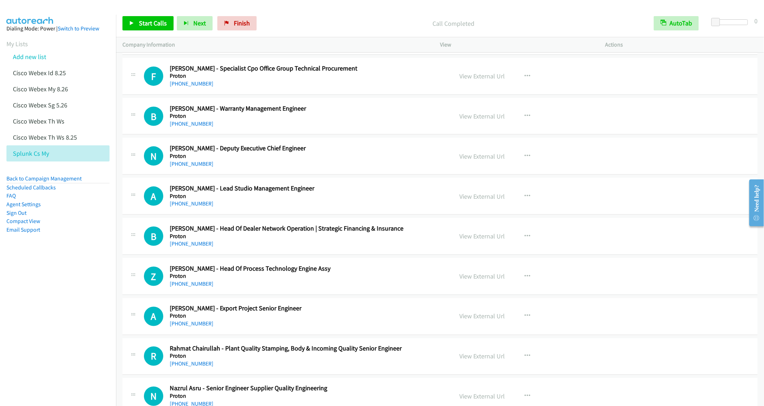
scroll to position [2040, 0]
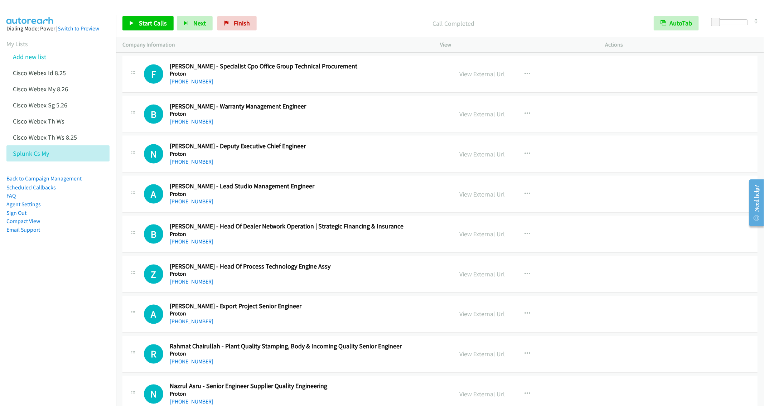
click at [354, 293] on div "Z Callback Scheduled Zairul Nizam Sahar - Head Of Process Technology Engine Ass…" at bounding box center [439, 274] width 635 height 37
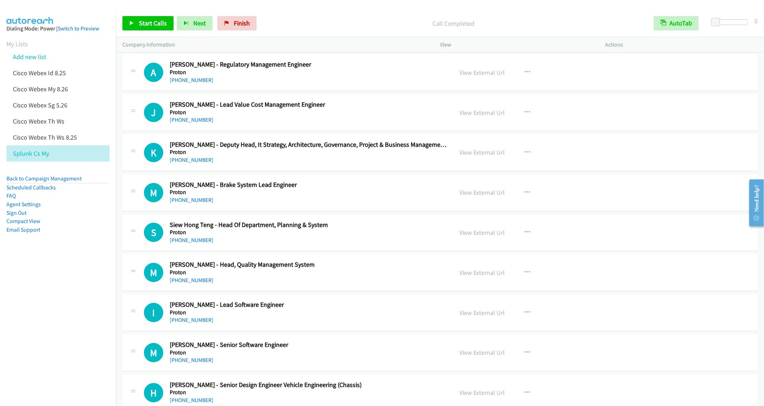
scroll to position [3007, 0]
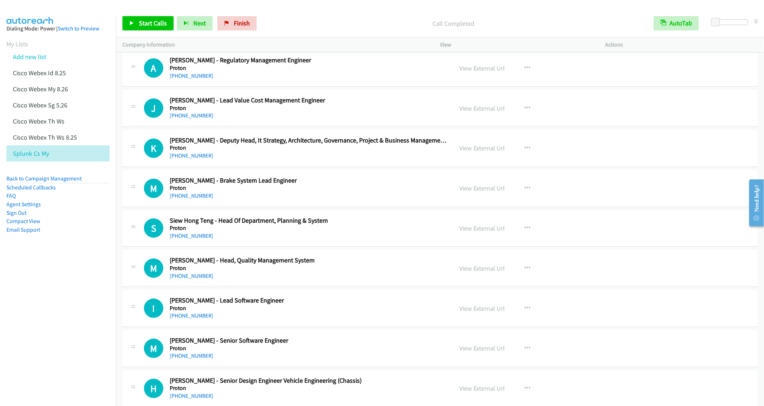
click at [331, 247] on div "S Callback Scheduled Siew Hong Teng - Head Of Department, Planning & System Pro…" at bounding box center [439, 228] width 635 height 37
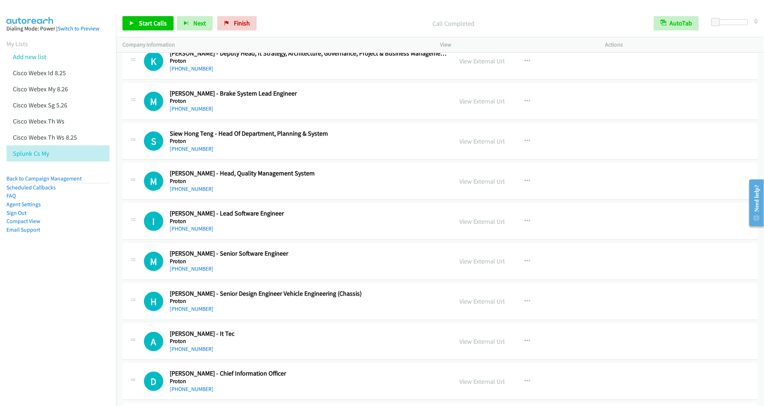
scroll to position [3114, 0]
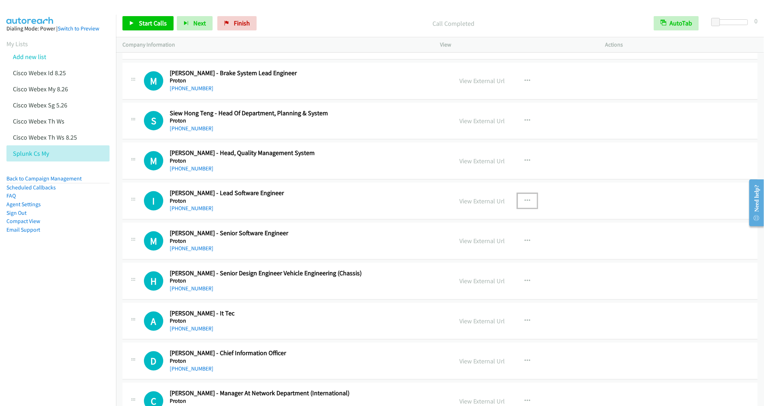
click at [524, 204] on icon "button" at bounding box center [527, 201] width 6 height 6
click at [470, 255] on link "Start Calls Here" at bounding box center [488, 248] width 95 height 14
click at [141, 21] on span "Start Calls" at bounding box center [153, 23] width 28 height 8
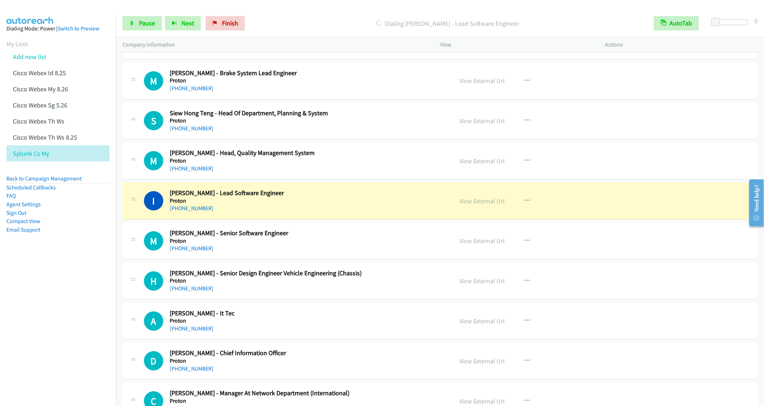
scroll to position [3168, 0]
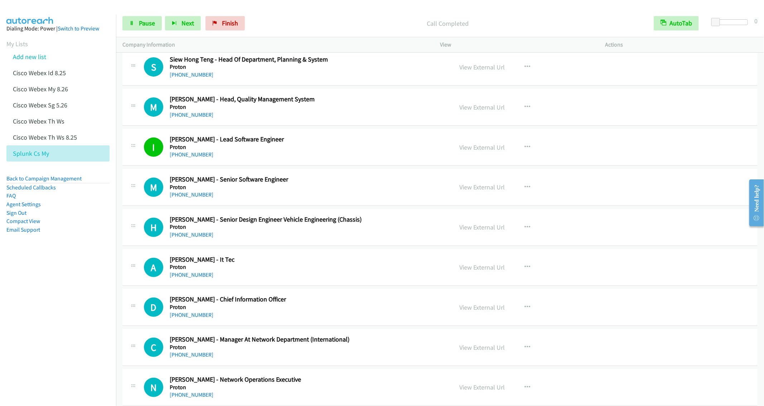
click at [287, 246] on div "H Callback Scheduled Hafizuddin Ibrahim - Senior Design Engineer Vehicle Engine…" at bounding box center [439, 227] width 635 height 37
click at [289, 239] on div "+60 10-766 4271" at bounding box center [308, 235] width 277 height 9
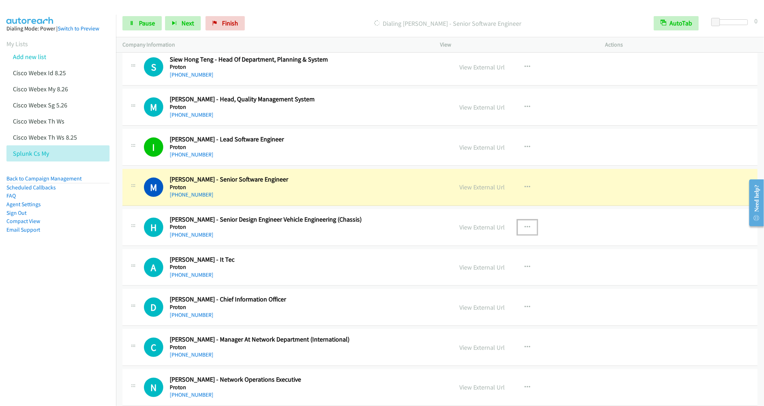
click at [524, 230] on icon "button" at bounding box center [527, 227] width 6 height 6
click at [479, 296] on link "Remove from list" at bounding box center [488, 288] width 95 height 14
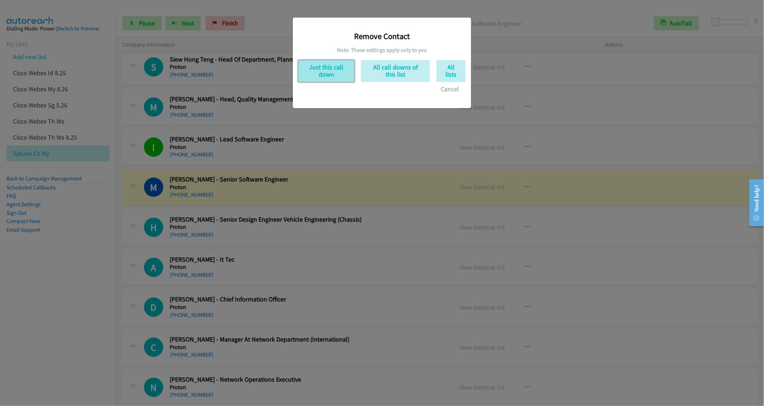
click at [320, 65] on button "Just this call down" at bounding box center [326, 71] width 56 height 22
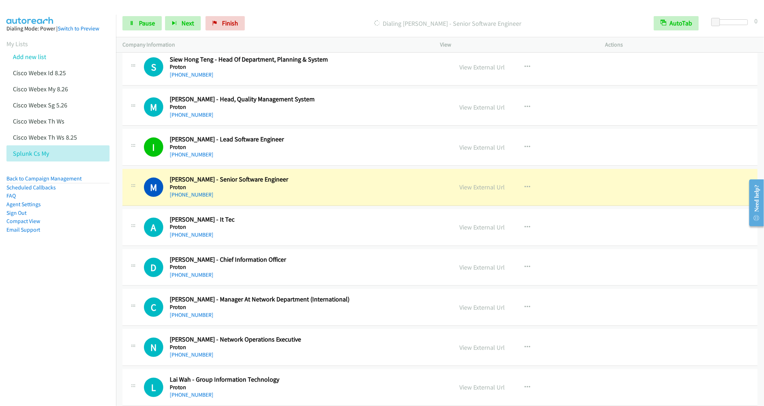
scroll to position [3222, 0]
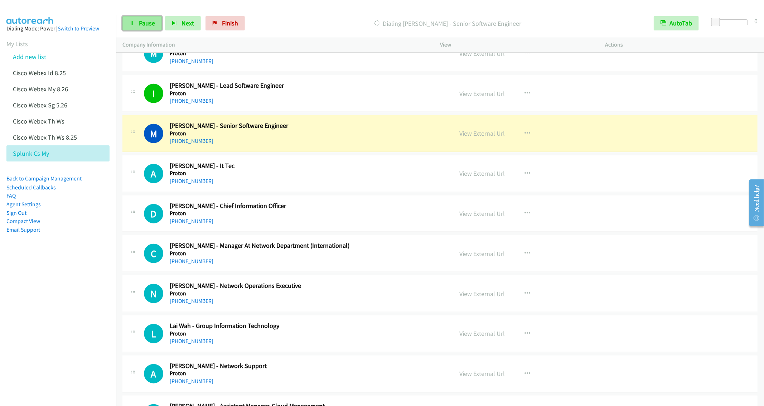
click at [141, 26] on span "Pause" at bounding box center [147, 23] width 16 height 8
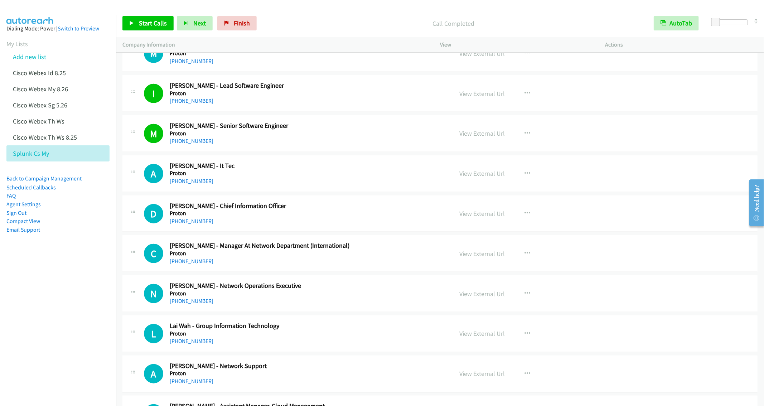
scroll to position [3275, 0]
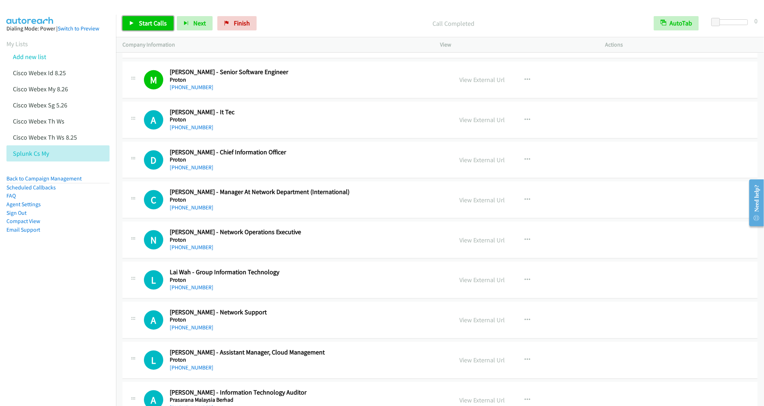
click at [143, 25] on span "Start Calls" at bounding box center [153, 23] width 28 height 8
click at [313, 218] on div "C Callback Scheduled Chee Wei Liew - Manager At Network Department (Internation…" at bounding box center [439, 199] width 635 height 37
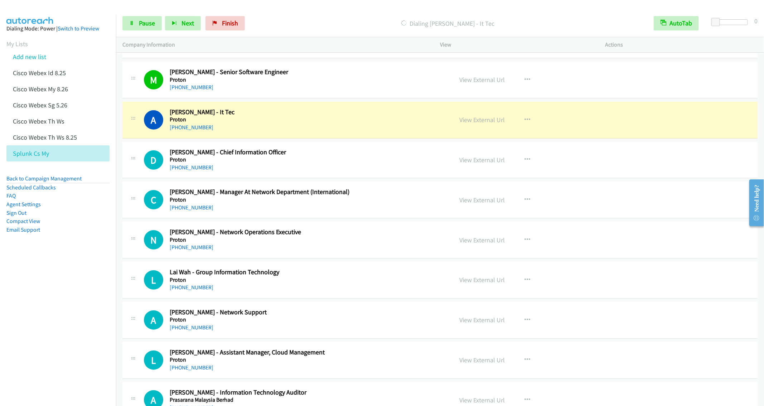
click at [262, 252] on div "+60 10-391 1633" at bounding box center [308, 247] width 277 height 9
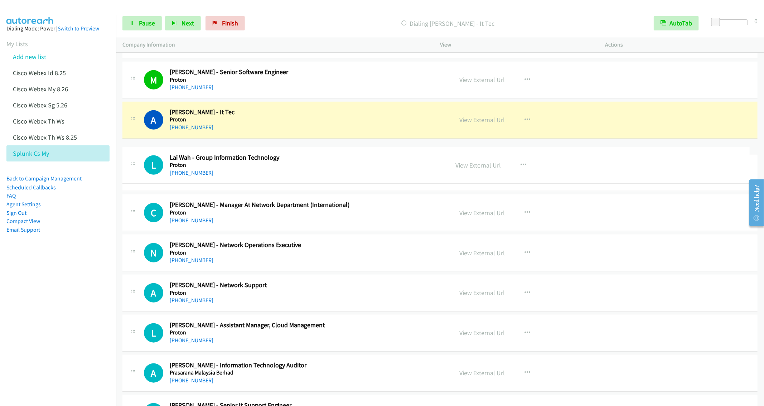
drag, startPoint x: 271, startPoint y: 292, endPoint x: 272, endPoint y: 162, distance: 130.3
click at [272, 162] on div "L Callback Scheduled Lai Wah - Group Information Technology Proton Asia/Kuching…" at bounding box center [435, 165] width 627 height 37
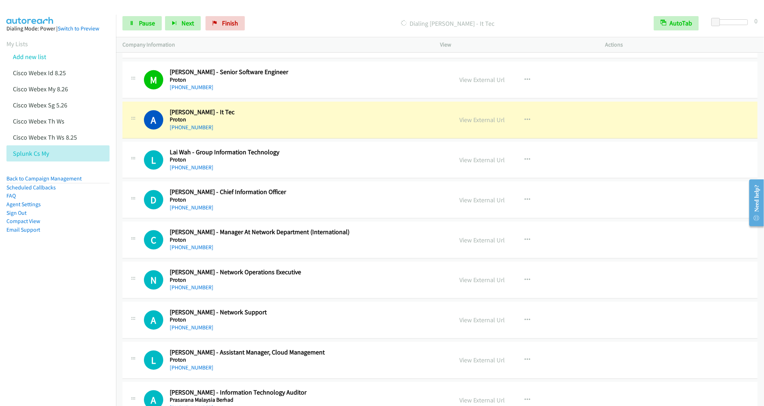
scroll to position [3329, 0]
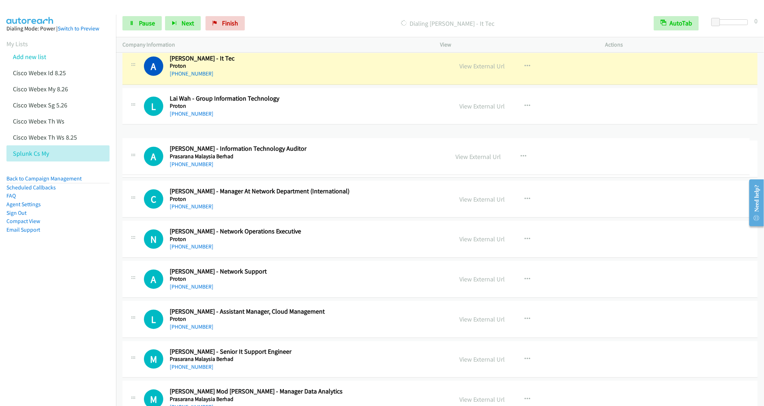
drag, startPoint x: 289, startPoint y: 363, endPoint x: 288, endPoint y: 165, distance: 198.3
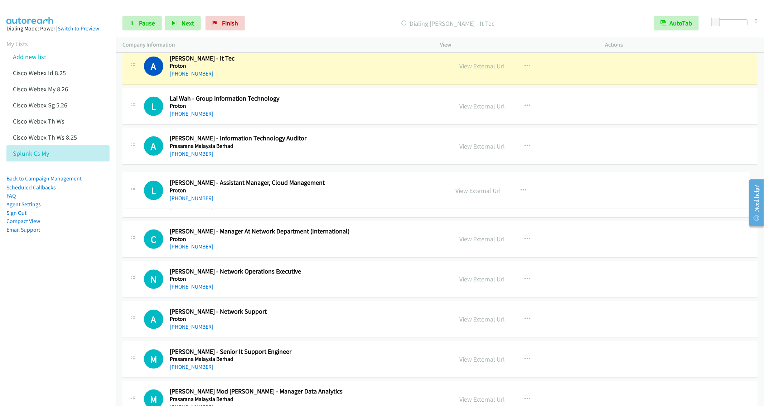
drag, startPoint x: 289, startPoint y: 369, endPoint x: 285, endPoint y: 198, distance: 171.9
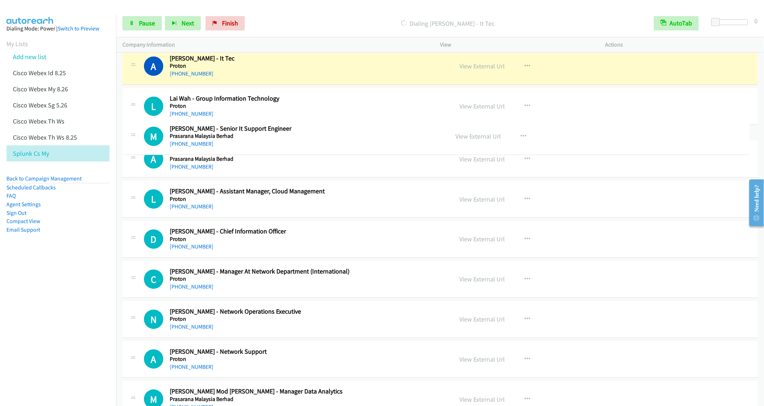
drag, startPoint x: 259, startPoint y: 394, endPoint x: 264, endPoint y: 128, distance: 266.4
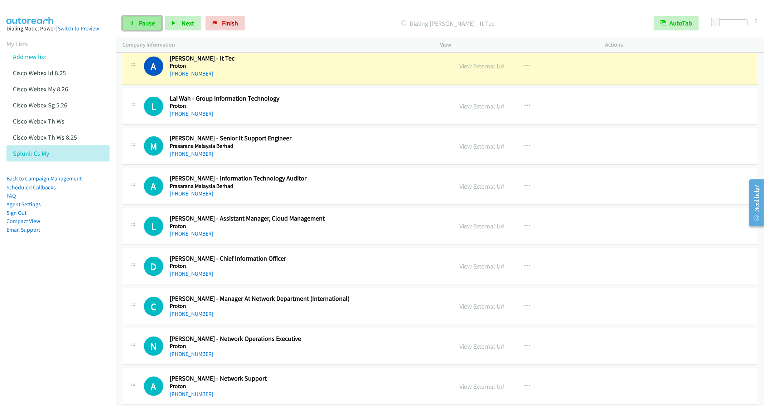
click at [142, 27] on link "Pause" at bounding box center [141, 23] width 39 height 14
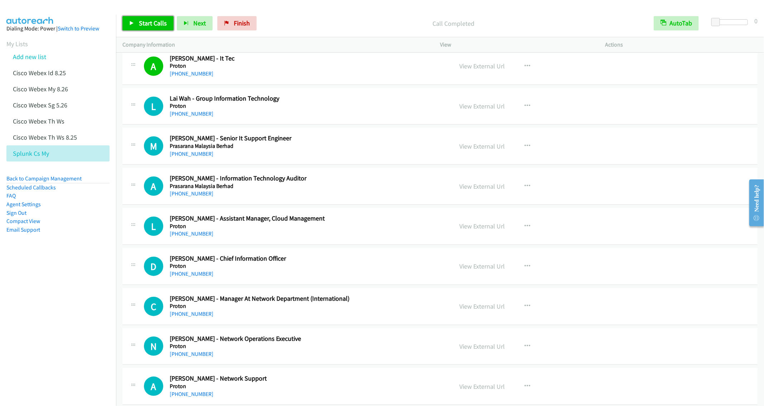
click at [143, 16] on link "Start Calls" at bounding box center [147, 23] width 51 height 14
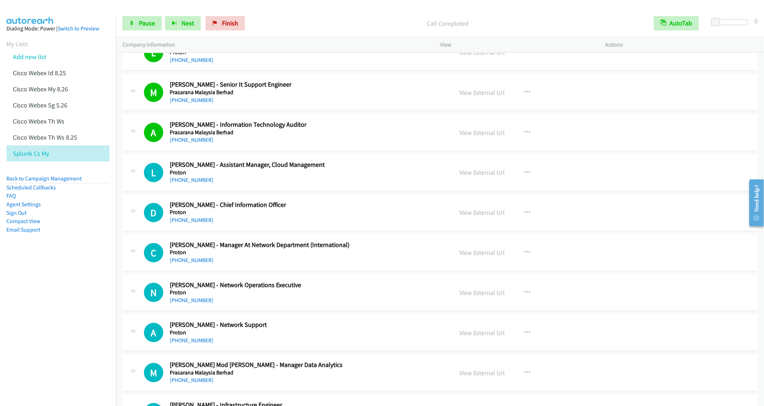
scroll to position [3437, 0]
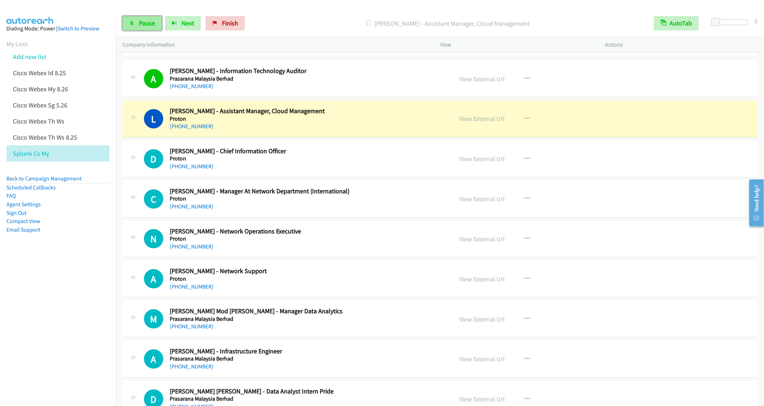
click at [140, 20] on span "Pause" at bounding box center [147, 23] width 16 height 8
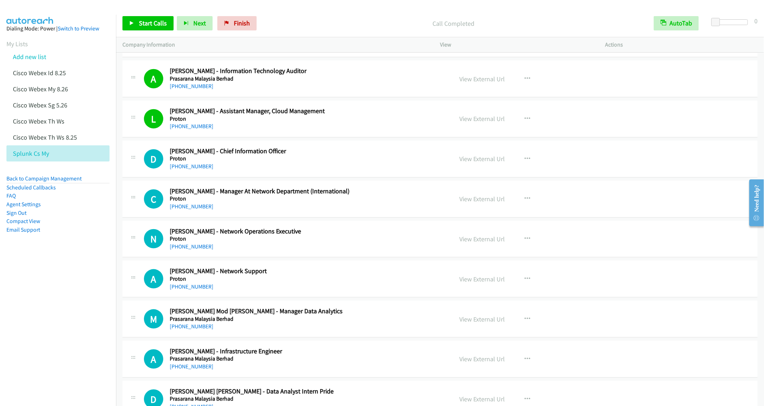
click at [359, 242] on h5 "Proton" at bounding box center [308, 238] width 277 height 7
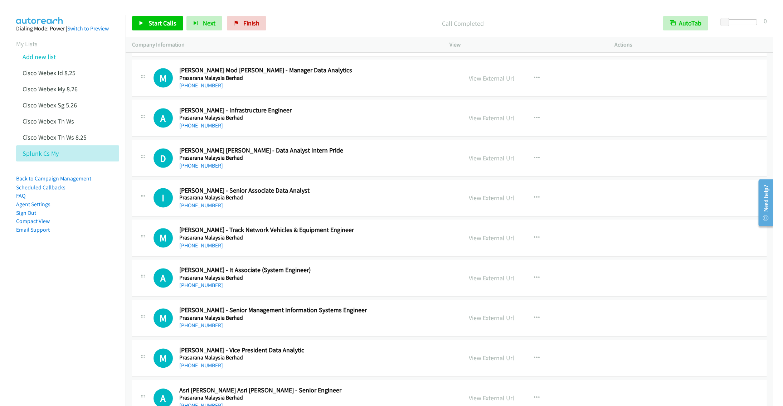
scroll to position [3705, 0]
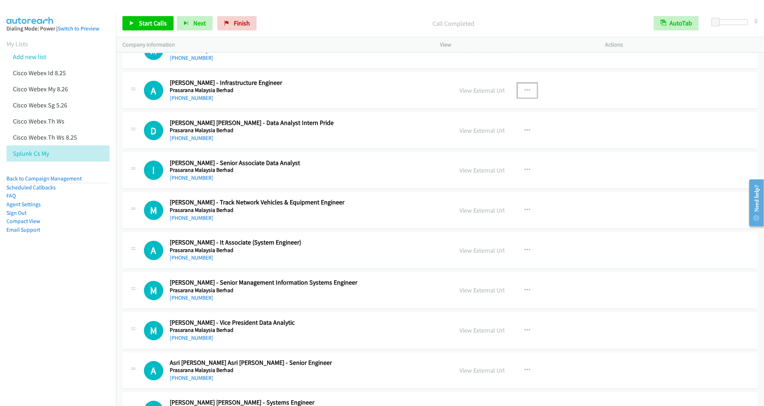
click at [519, 98] on button "button" at bounding box center [527, 90] width 19 height 14
click at [480, 144] on link "Start Calls Here" at bounding box center [488, 137] width 95 height 14
click at [136, 20] on link "Start Calls" at bounding box center [147, 23] width 51 height 14
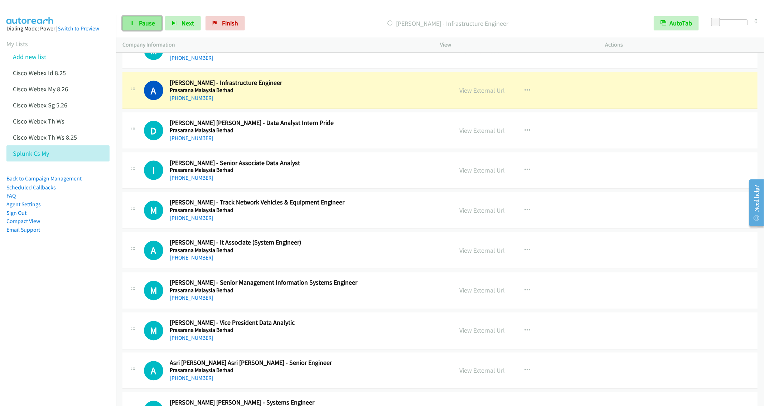
click at [141, 21] on span "Pause" at bounding box center [147, 23] width 16 height 8
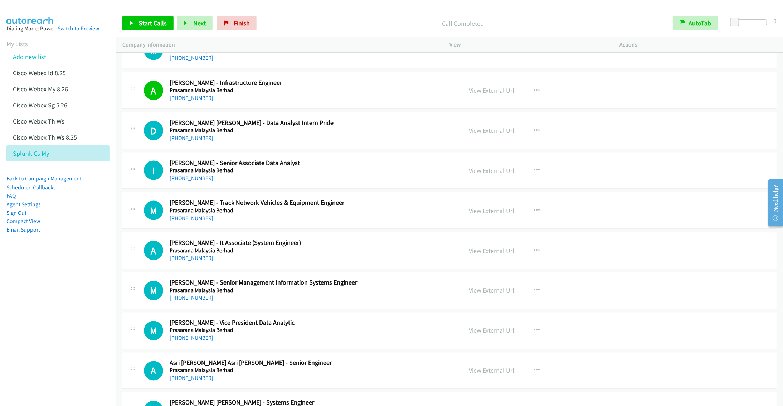
drag, startPoint x: 54, startPoint y: 153, endPoint x: 161, endPoint y: 168, distance: 108.8
click at [54, 153] on icon at bounding box center [52, 153] width 5 height 5
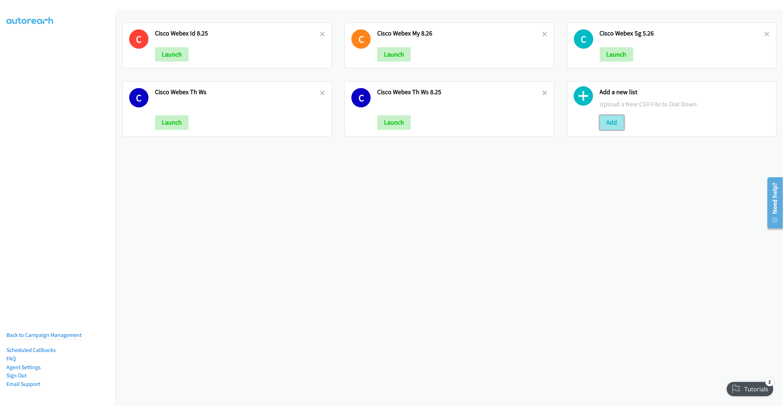
drag, startPoint x: 608, startPoint y: 123, endPoint x: 581, endPoint y: 121, distance: 26.9
click at [609, 123] on button "Add" at bounding box center [612, 122] width 24 height 14
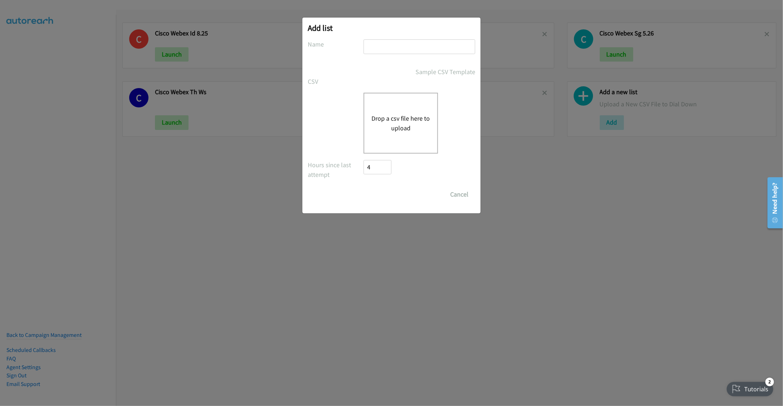
click at [391, 49] on input "text" at bounding box center [420, 46] width 112 height 15
type input "SE OT"
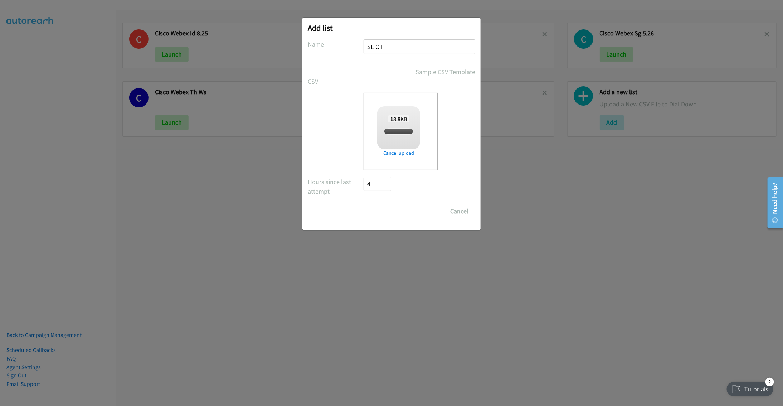
checkbox input "true"
click at [384, 211] on input "Save List" at bounding box center [383, 211] width 38 height 14
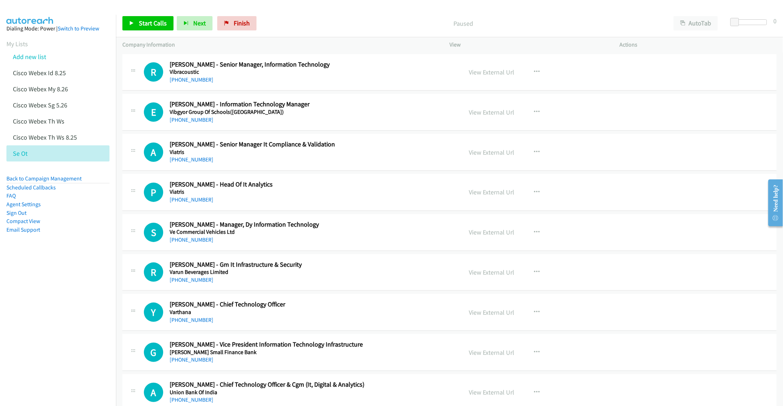
click at [390, 69] on h5 "Vibracoustic" at bounding box center [311, 71] width 282 height 7
click at [491, 71] on link "View External Url" at bounding box center [491, 72] width 45 height 8
click at [693, 24] on button "AutoTab" at bounding box center [696, 23] width 44 height 14
drag, startPoint x: 569, startPoint y: 74, endPoint x: 574, endPoint y: 74, distance: 4.7
click at [569, 74] on div "View External Url View External Url Schedule/Manage Callback Start Calls Here R…" at bounding box center [551, 72] width 176 height 24
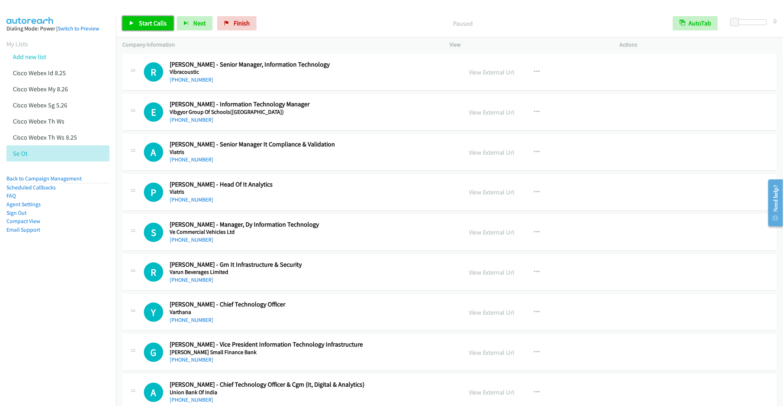
click at [147, 21] on span "Start Calls" at bounding box center [153, 23] width 28 height 8
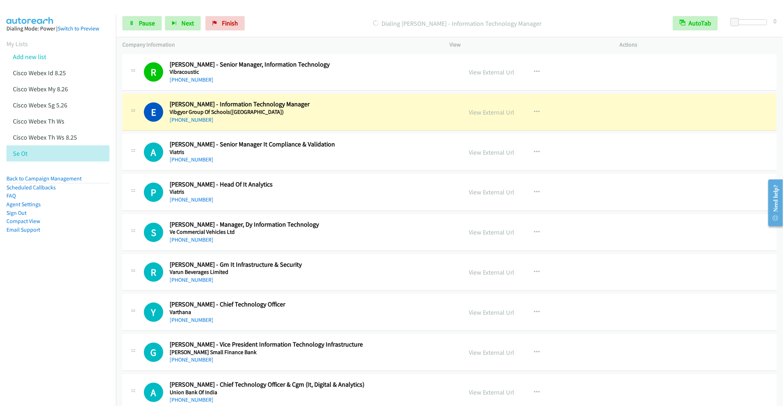
click at [303, 124] on div "[PHONE_NUMBER]" at bounding box center [311, 120] width 282 height 9
click at [136, 27] on link "Pause" at bounding box center [141, 23] width 39 height 14
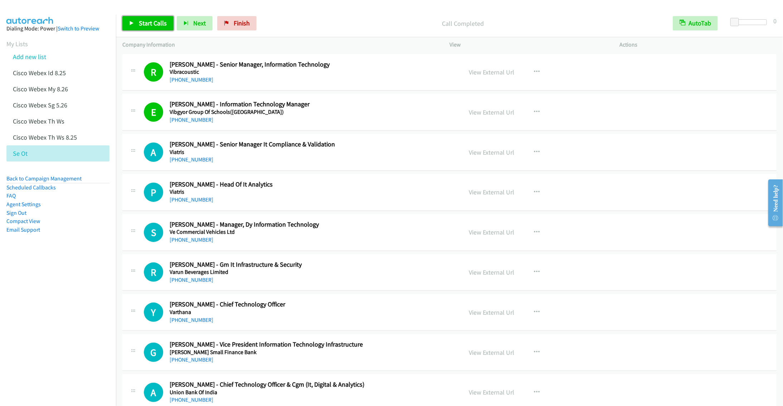
click at [155, 23] on span "Start Calls" at bounding box center [153, 23] width 28 height 8
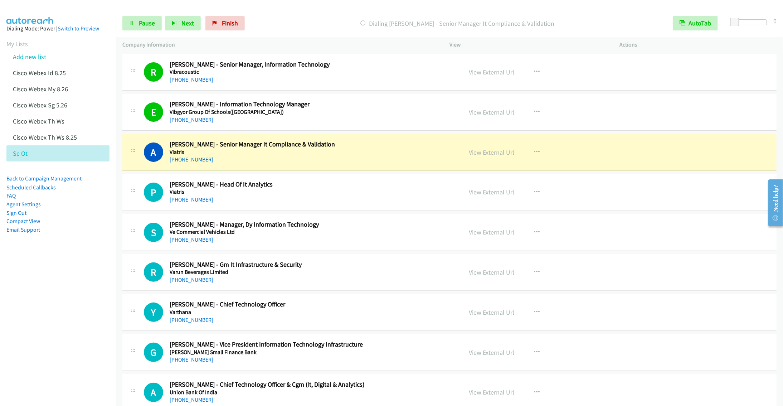
click at [308, 165] on div "A Callback Scheduled [PERSON_NAME] - Senior Manager It Compliance & Validation …" at bounding box center [449, 152] width 654 height 37
click at [534, 232] on icon "button" at bounding box center [537, 232] width 6 height 6
click at [487, 281] on link "Start Calls Here" at bounding box center [498, 279] width 95 height 14
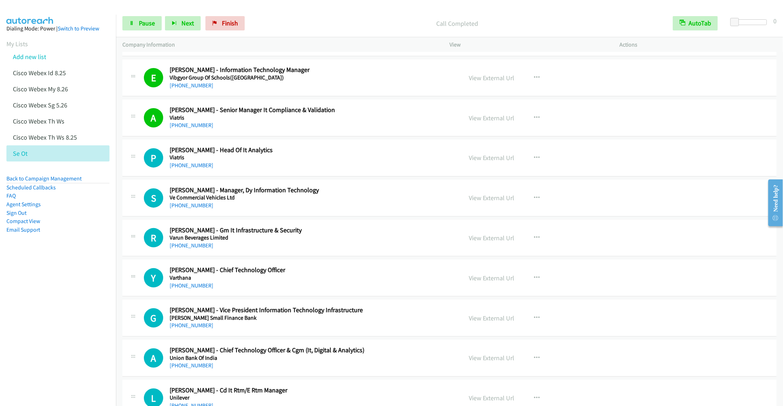
scroll to position [54, 0]
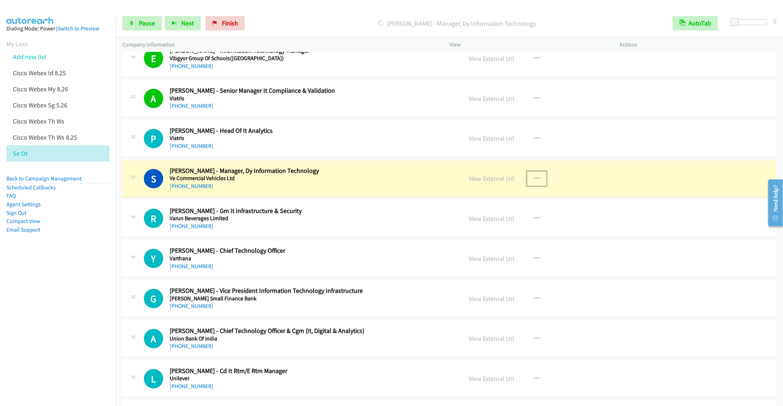
click at [302, 189] on div "[PHONE_NUMBER]" at bounding box center [311, 186] width 282 height 9
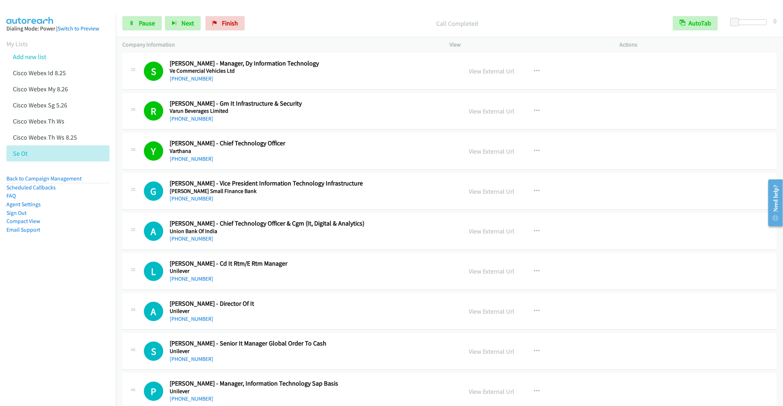
scroll to position [215, 0]
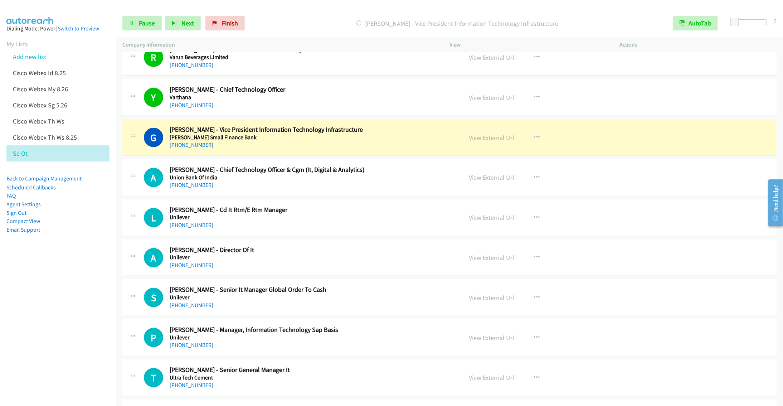
click at [258, 146] on div "[PHONE_NUMBER]" at bounding box center [311, 145] width 282 height 9
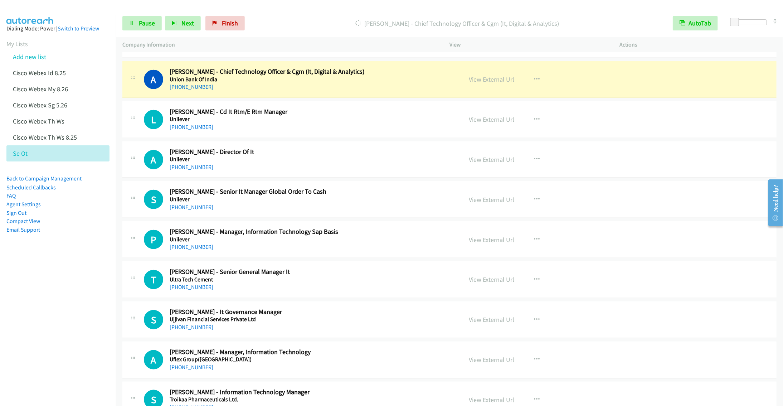
scroll to position [322, 0]
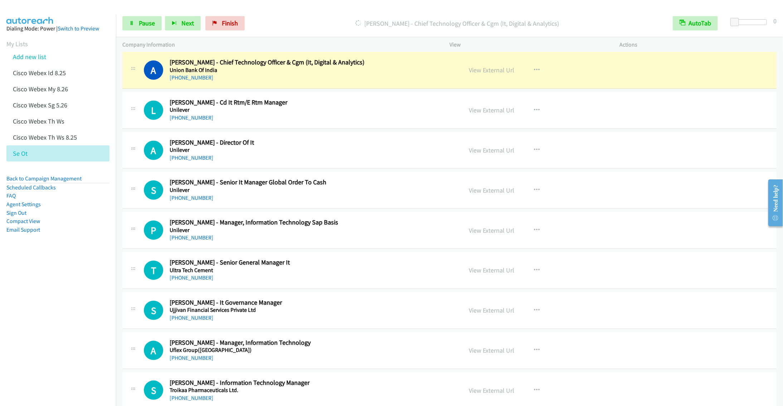
click at [324, 148] on h5 "Unilever" at bounding box center [311, 149] width 282 height 7
click at [534, 150] on icon "button" at bounding box center [537, 150] width 6 height 6
click at [486, 199] on link "Start Calls Here" at bounding box center [498, 197] width 95 height 14
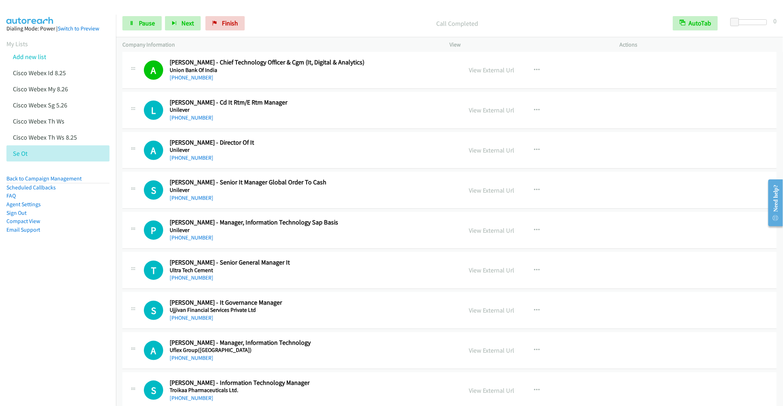
scroll to position [376, 0]
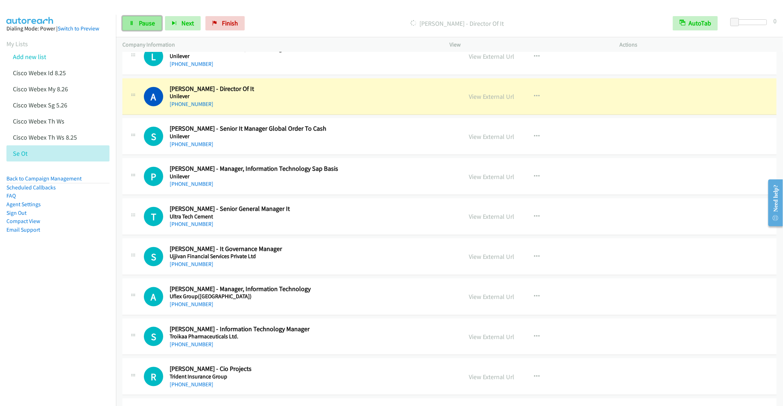
click at [137, 29] on link "Pause" at bounding box center [141, 23] width 39 height 14
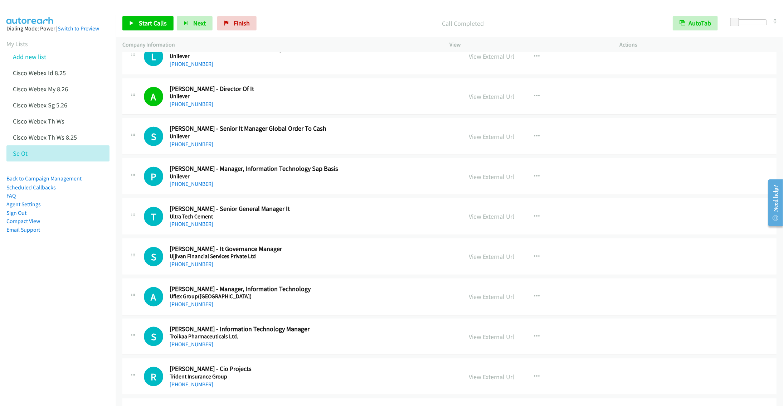
scroll to position [430, 0]
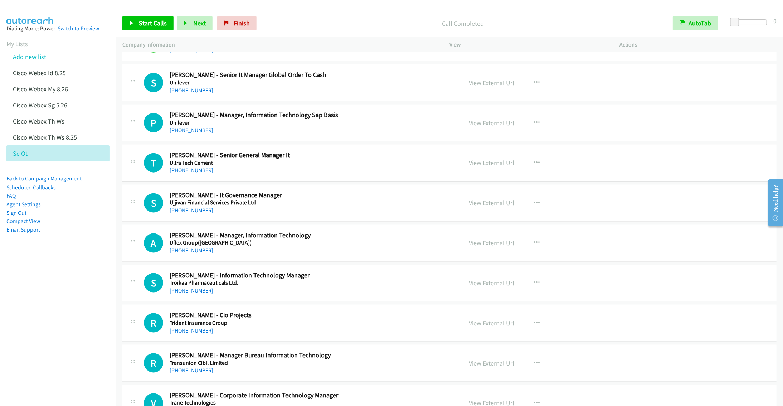
click at [367, 124] on h5 "Unilever" at bounding box center [311, 122] width 282 height 7
click at [534, 163] on icon "button" at bounding box center [537, 163] width 6 height 6
click at [419, 120] on div at bounding box center [391, 203] width 783 height 406
click at [537, 122] on button "button" at bounding box center [536, 123] width 19 height 14
click at [485, 172] on link "Start Calls Here" at bounding box center [498, 170] width 95 height 14
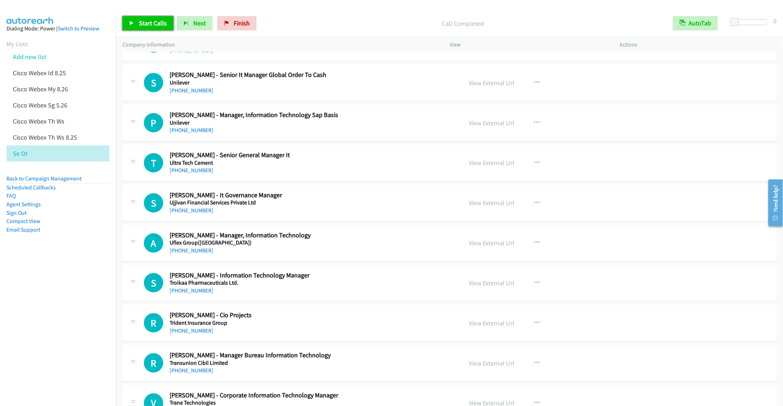
click at [147, 25] on span "Start Calls" at bounding box center [153, 23] width 28 height 8
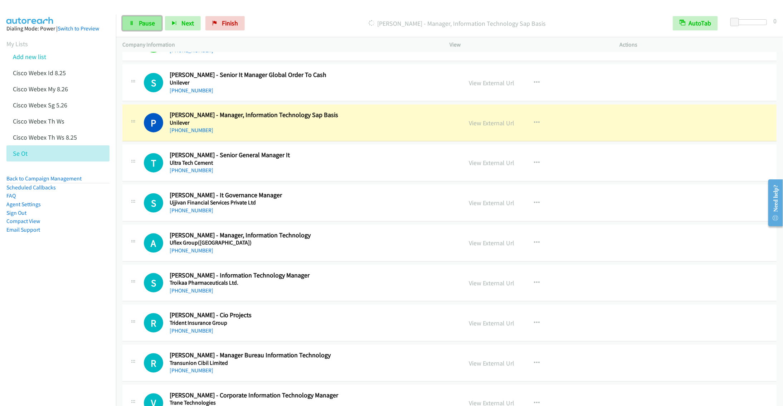
click at [136, 22] on link "Pause" at bounding box center [141, 23] width 39 height 14
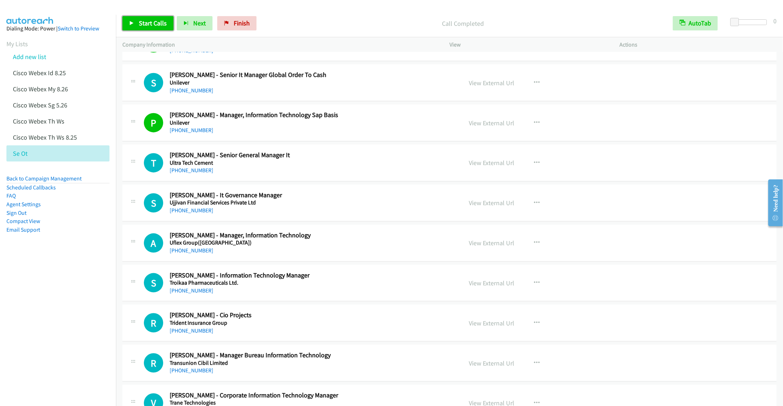
click at [139, 25] on span "Start Calls" at bounding box center [153, 23] width 28 height 8
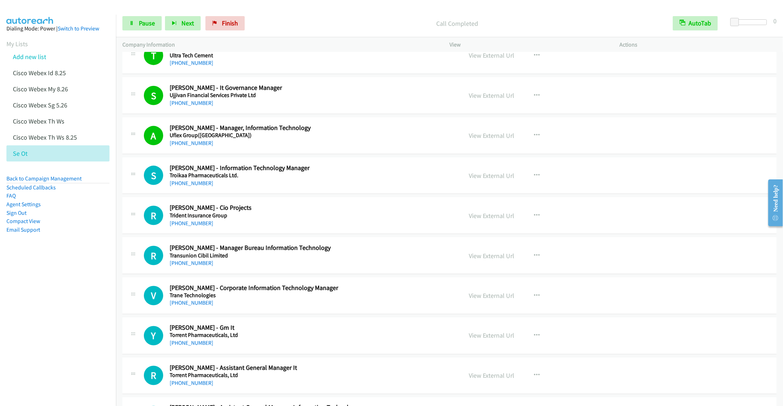
scroll to position [591, 0]
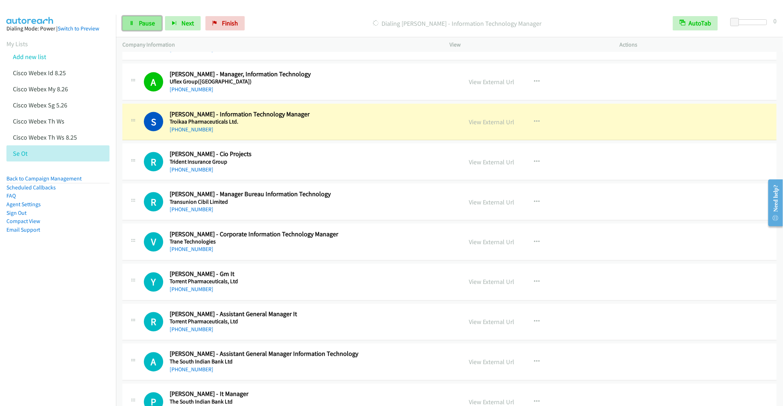
click at [142, 27] on link "Pause" at bounding box center [141, 23] width 39 height 14
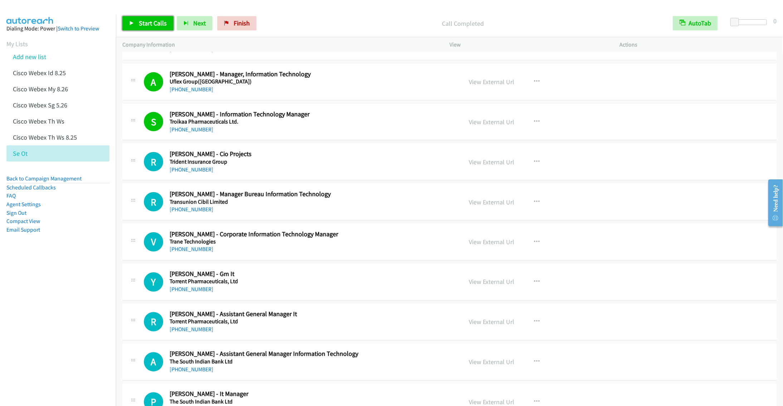
click at [135, 20] on link "Start Calls" at bounding box center [147, 23] width 51 height 14
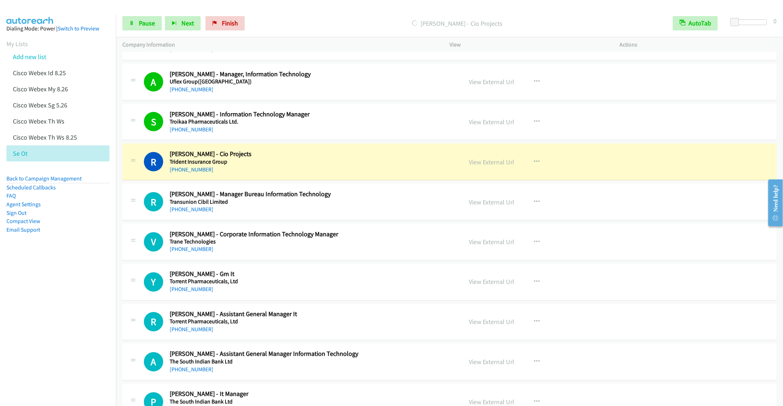
click at [310, 165] on h5 "Trident Insurance Group" at bounding box center [311, 161] width 282 height 7
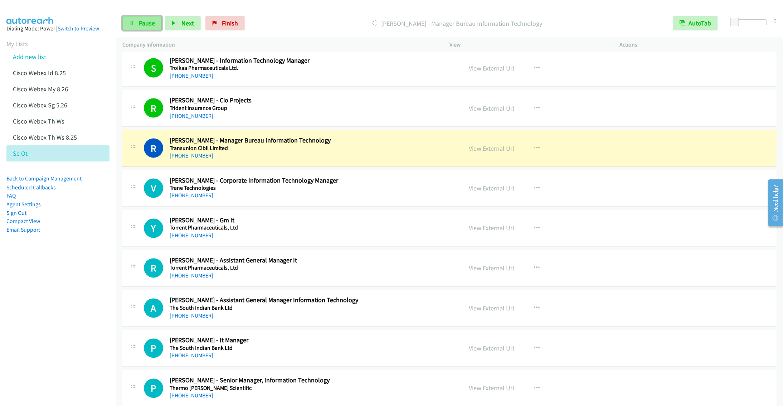
click at [143, 19] on link "Pause" at bounding box center [141, 23] width 39 height 14
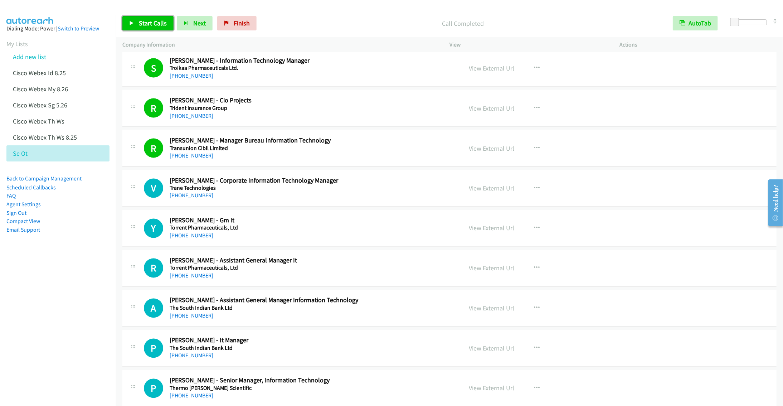
click at [144, 21] on span "Start Calls" at bounding box center [153, 23] width 28 height 8
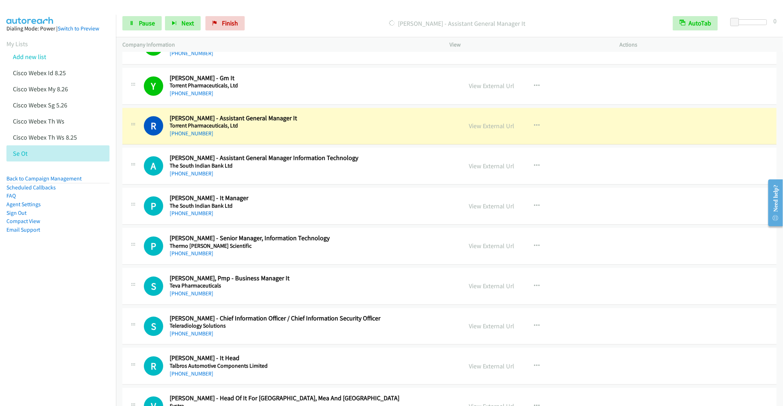
scroll to position [805, 0]
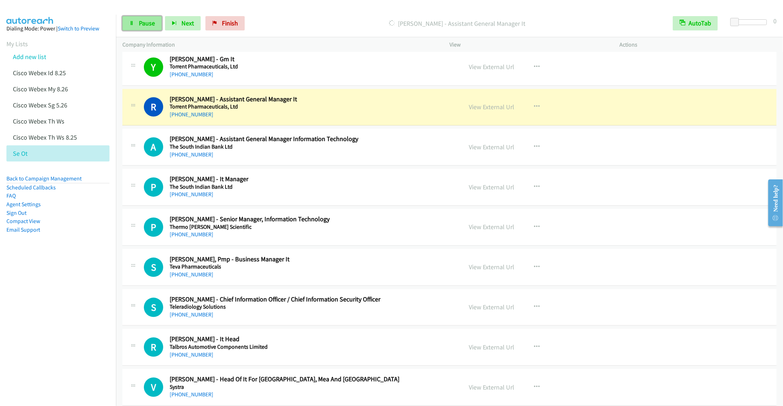
click at [133, 20] on link "Pause" at bounding box center [141, 23] width 39 height 14
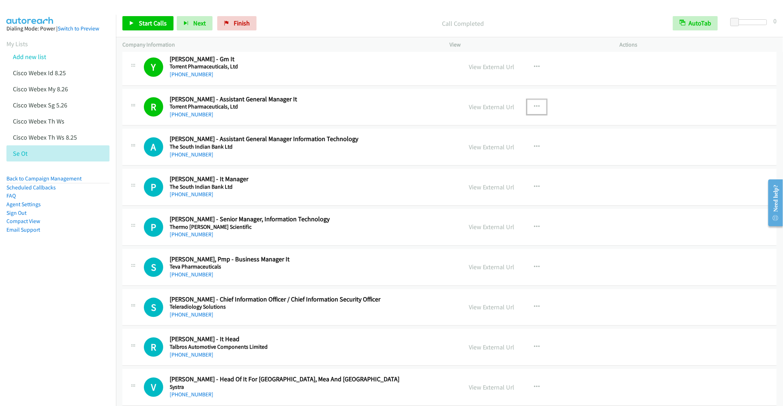
click at [536, 110] on button "button" at bounding box center [536, 107] width 19 height 14
click at [476, 173] on link "Remove from list" at bounding box center [498, 168] width 95 height 14
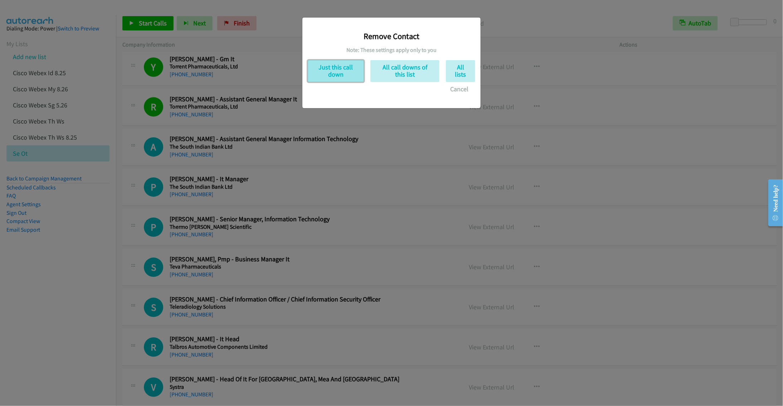
click at [317, 67] on button "Just this call down" at bounding box center [336, 71] width 56 height 22
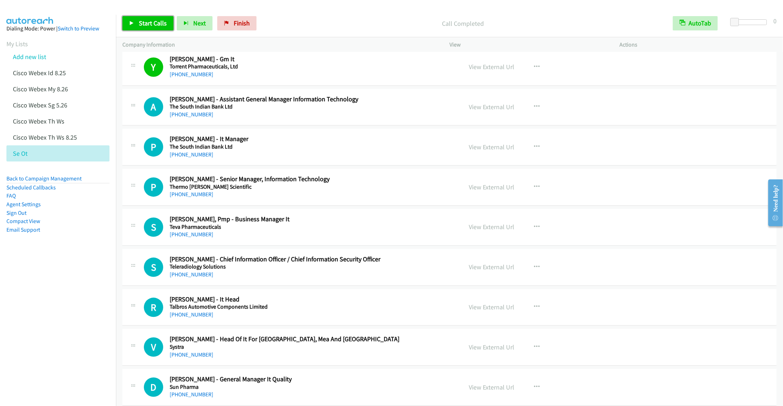
click at [146, 22] on span "Start Calls" at bounding box center [153, 23] width 28 height 8
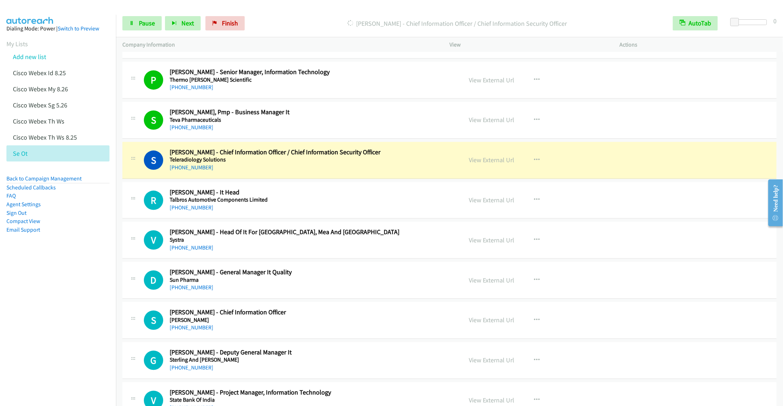
scroll to position [967, 0]
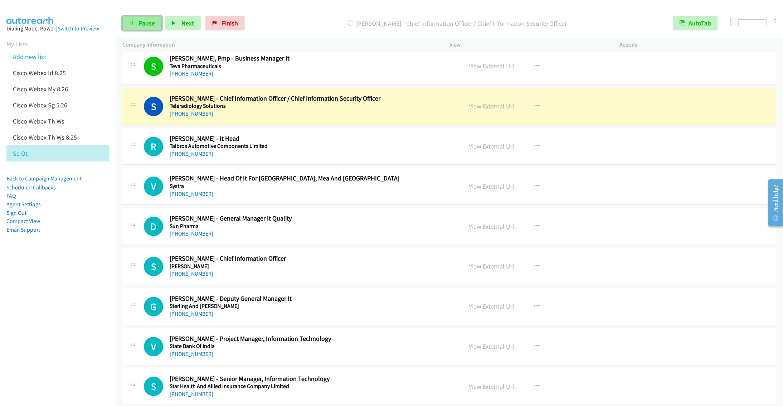
click at [145, 23] on span "Pause" at bounding box center [147, 23] width 16 height 8
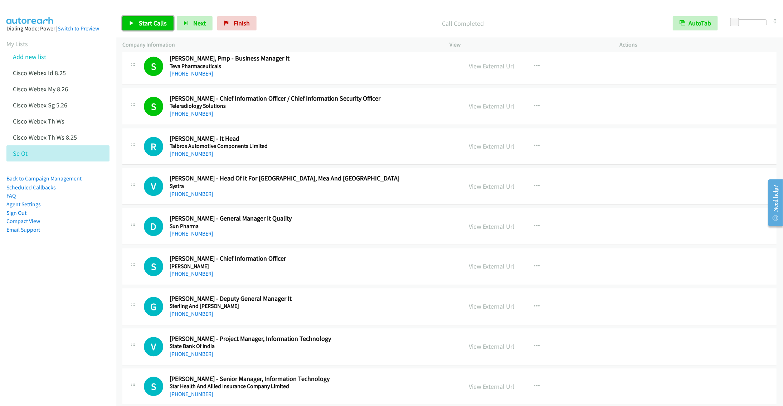
click at [144, 27] on span "Start Calls" at bounding box center [153, 23] width 28 height 8
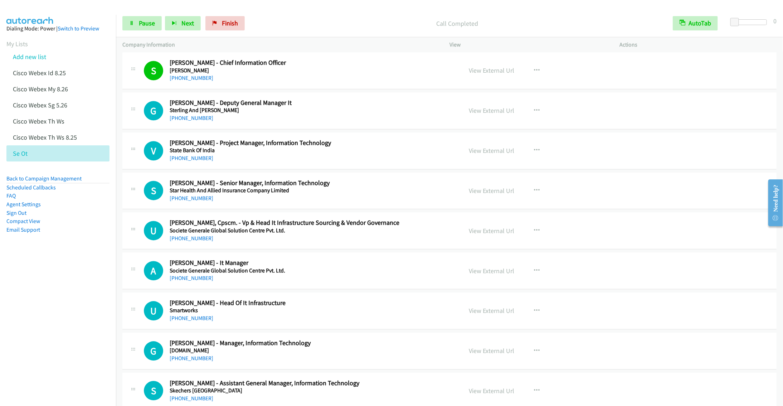
scroll to position [1181, 0]
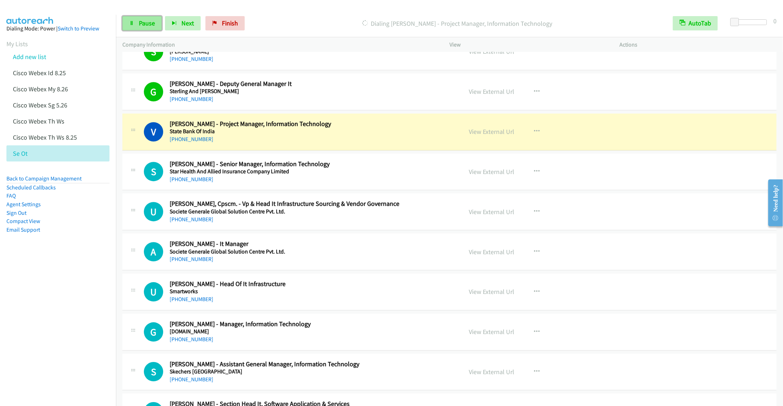
click at [142, 25] on span "Pause" at bounding box center [147, 23] width 16 height 8
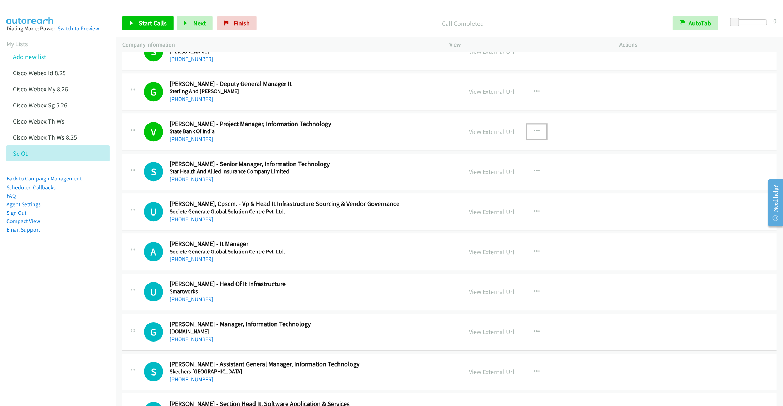
click at [534, 134] on icon "button" at bounding box center [537, 132] width 6 height 6
click at [473, 199] on link "Remove from list" at bounding box center [498, 192] width 95 height 14
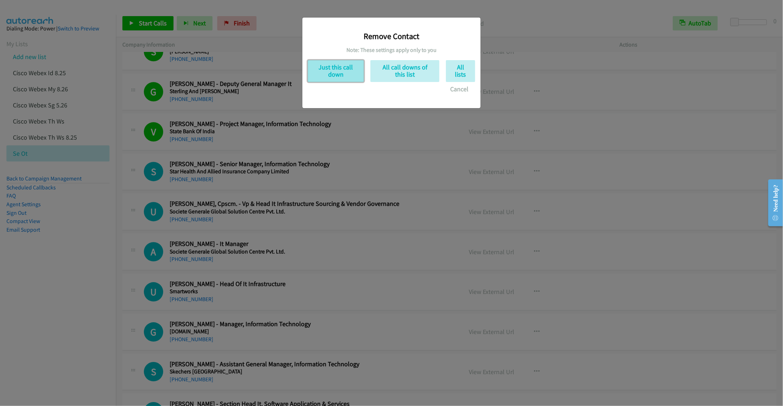
click at [324, 71] on button "Just this call down" at bounding box center [336, 71] width 56 height 22
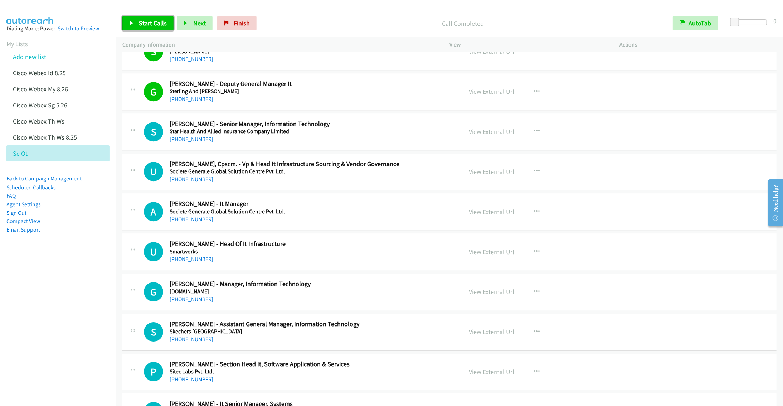
click at [141, 19] on link "Start Calls" at bounding box center [147, 23] width 51 height 14
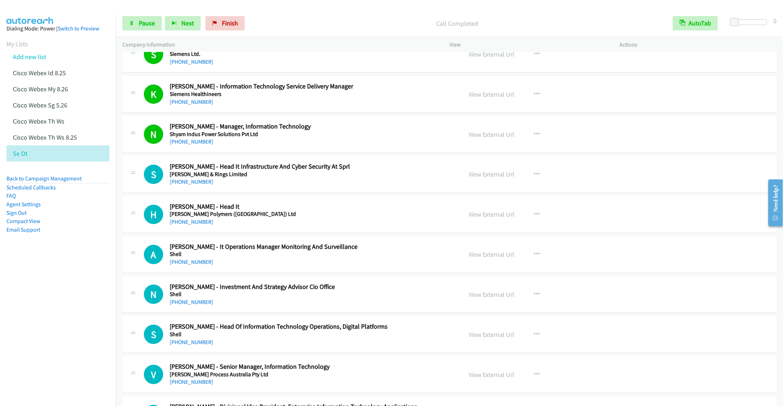
scroll to position [1718, 0]
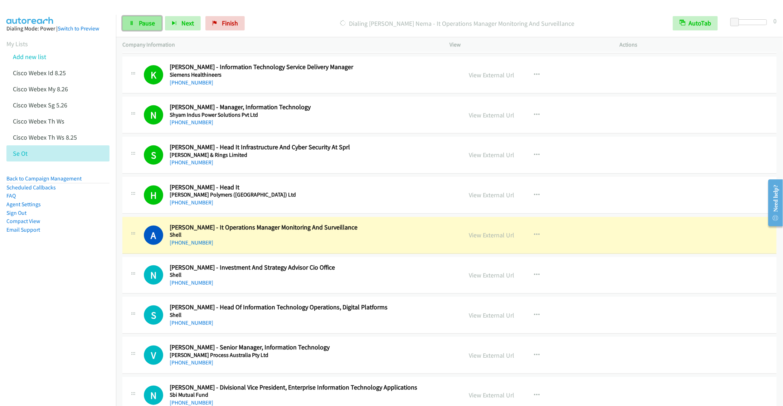
click at [143, 28] on link "Pause" at bounding box center [141, 23] width 39 height 14
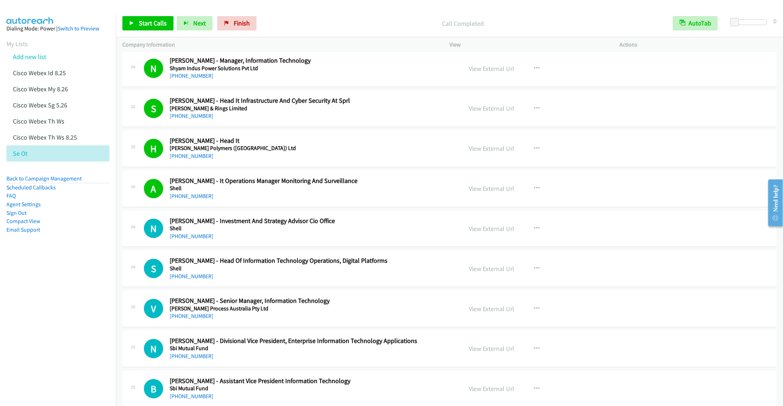
scroll to position [1826, 0]
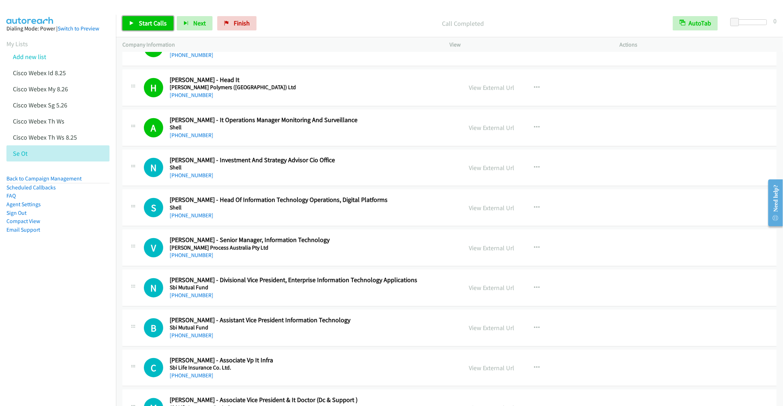
click at [138, 26] on link "Start Calls" at bounding box center [147, 23] width 51 height 14
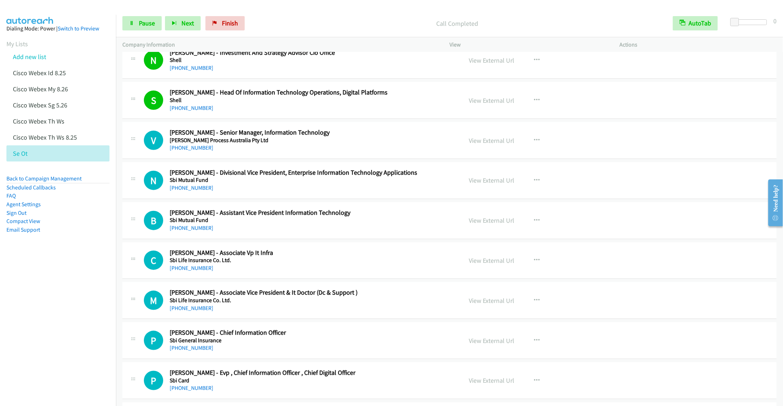
scroll to position [1987, 0]
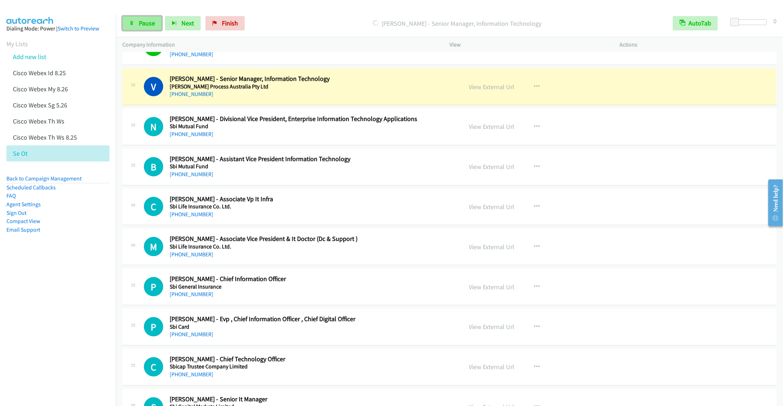
click at [144, 17] on link "Pause" at bounding box center [141, 23] width 39 height 14
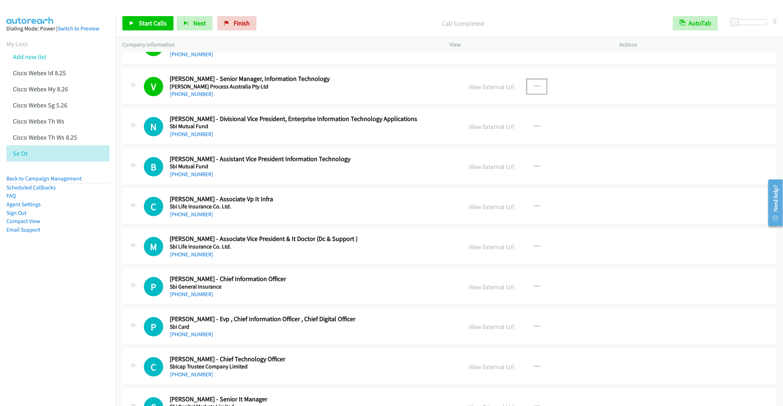
click at [534, 89] on icon "button" at bounding box center [537, 87] width 6 height 6
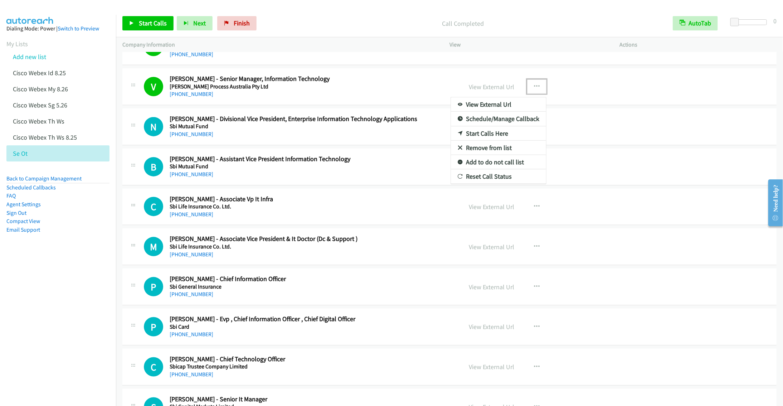
click at [481, 155] on link "Remove from list" at bounding box center [498, 148] width 95 height 14
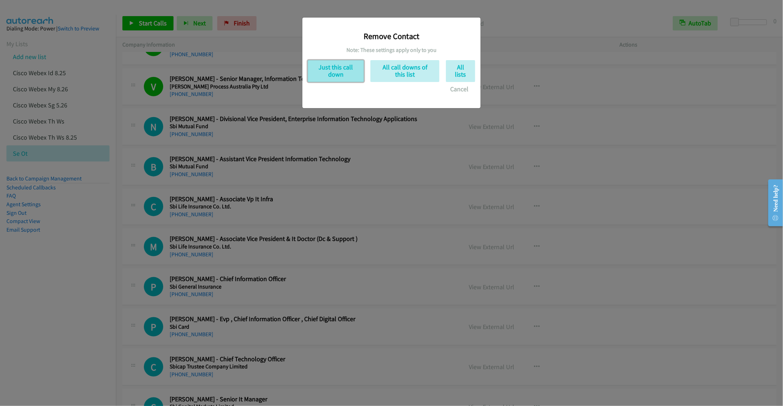
click at [337, 73] on button "Just this call down" at bounding box center [336, 71] width 56 height 22
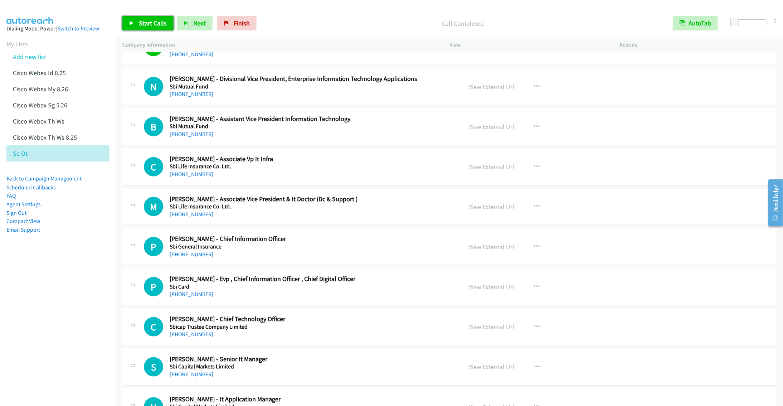
click at [135, 20] on link "Start Calls" at bounding box center [147, 23] width 51 height 14
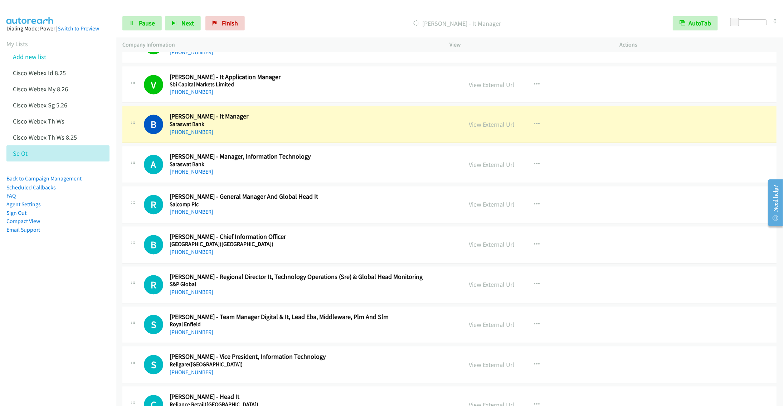
scroll to position [2363, 0]
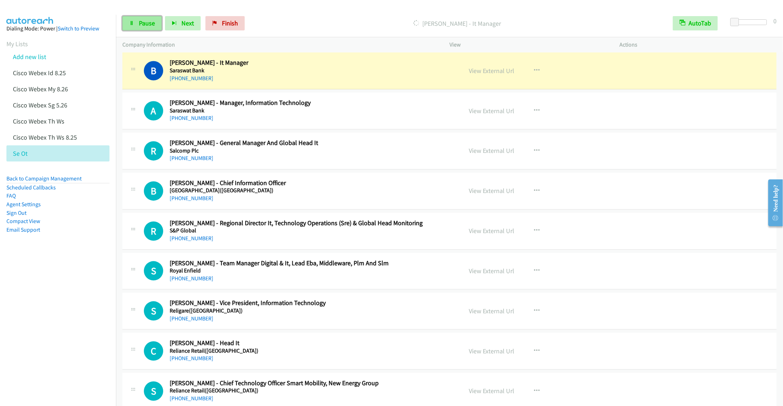
click at [128, 25] on link "Pause" at bounding box center [141, 23] width 39 height 14
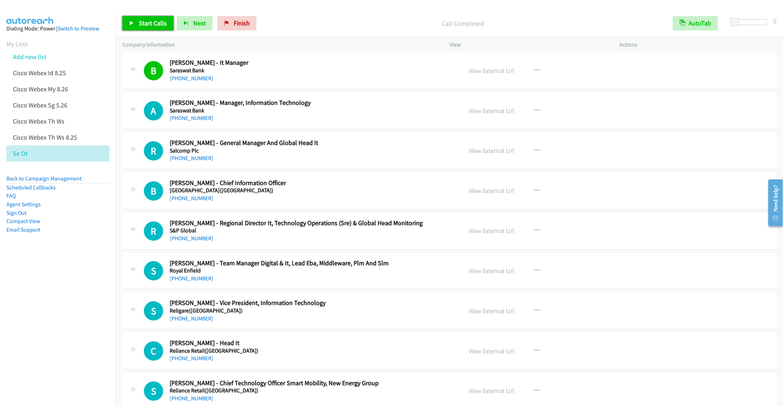
click at [141, 28] on link "Start Calls" at bounding box center [147, 23] width 51 height 14
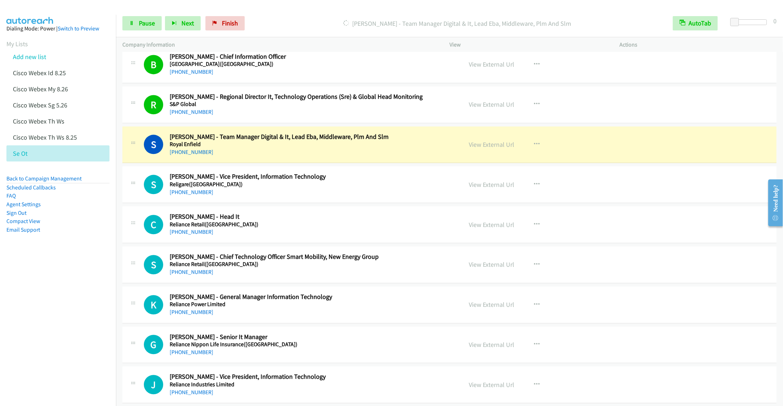
scroll to position [2524, 0]
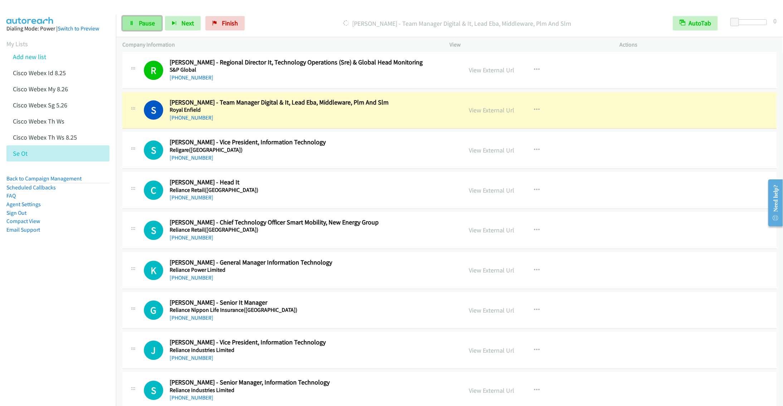
click at [142, 24] on span "Pause" at bounding box center [147, 23] width 16 height 8
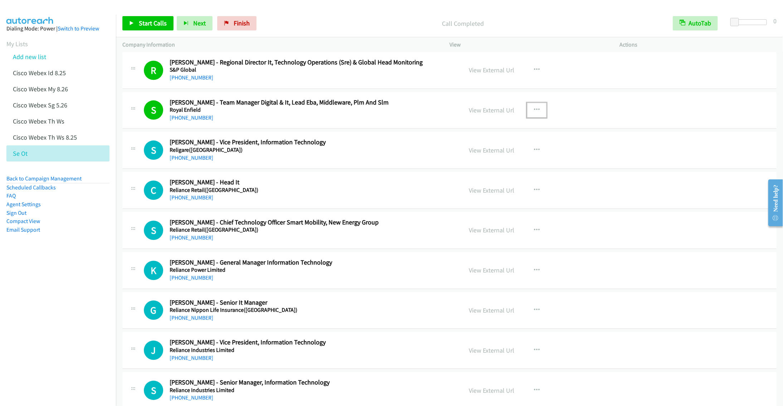
click at [540, 117] on button "button" at bounding box center [536, 110] width 19 height 14
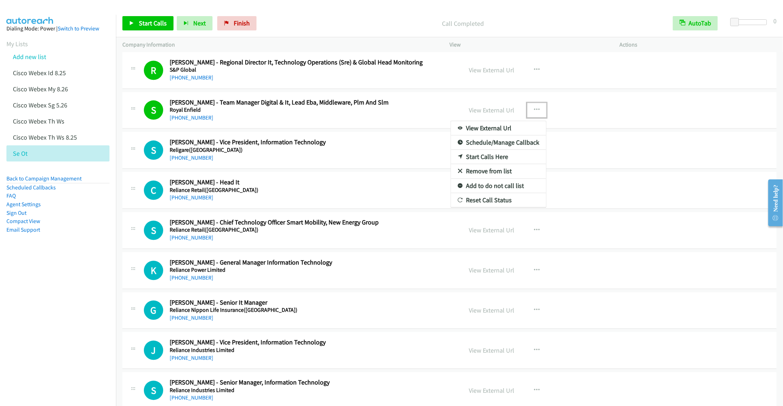
click at [477, 178] on link "Remove from list" at bounding box center [498, 171] width 95 height 14
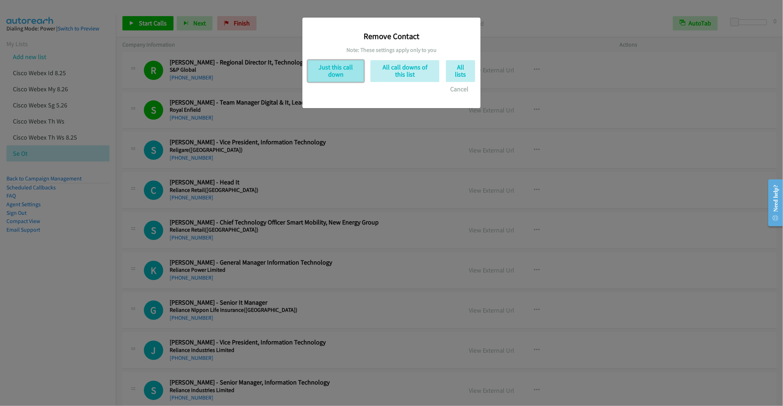
click at [341, 77] on button "Just this call down" at bounding box center [336, 71] width 56 height 22
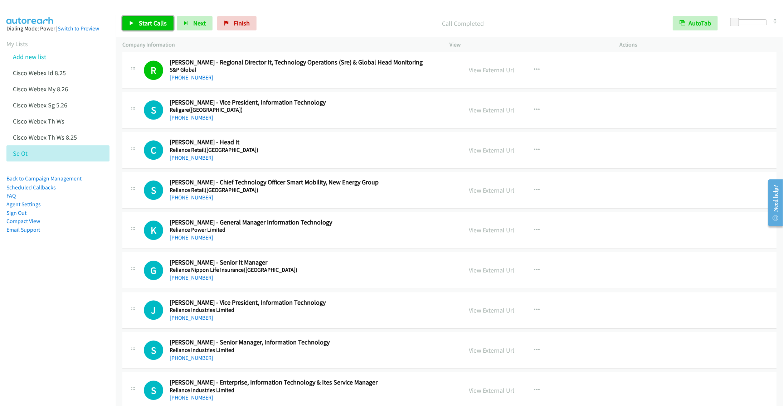
click at [150, 23] on span "Start Calls" at bounding box center [153, 23] width 28 height 8
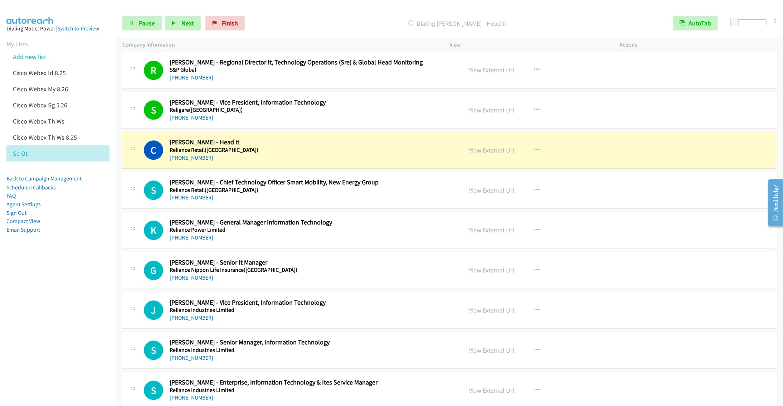
scroll to position [2577, 0]
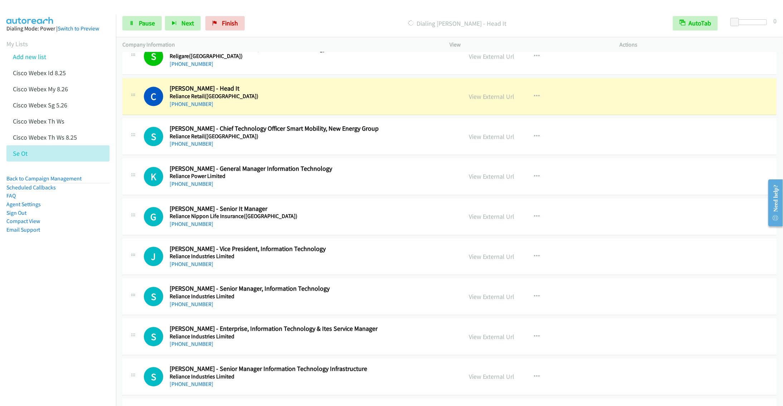
click at [285, 148] on div "[PHONE_NUMBER]" at bounding box center [311, 144] width 282 height 9
click at [139, 26] on span "Pause" at bounding box center [147, 23] width 16 height 8
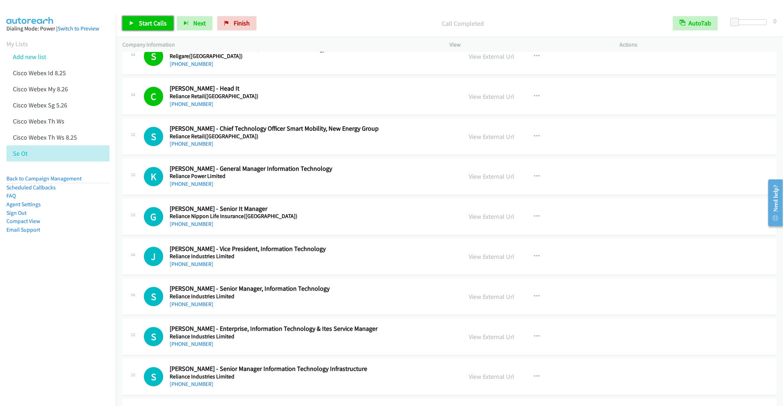
click at [135, 22] on link "Start Calls" at bounding box center [147, 23] width 51 height 14
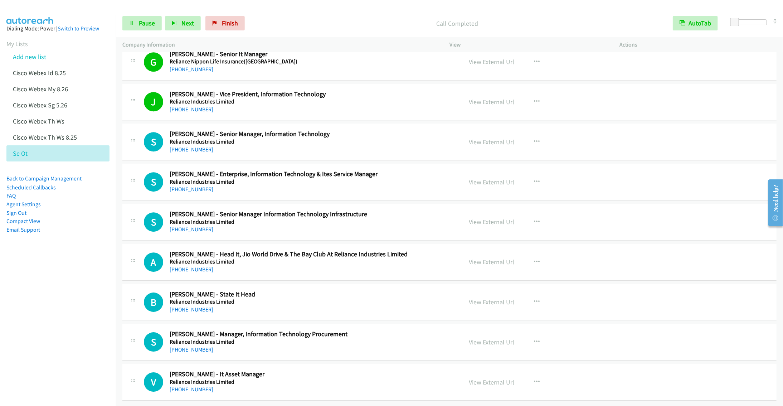
scroll to position [2754, 0]
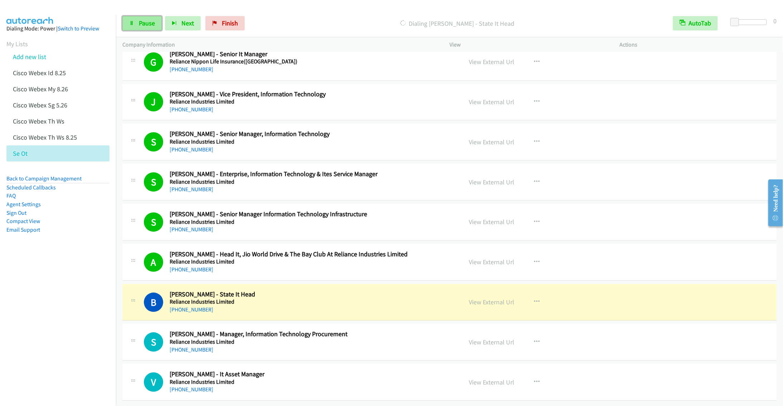
click at [137, 23] on link "Pause" at bounding box center [141, 23] width 39 height 14
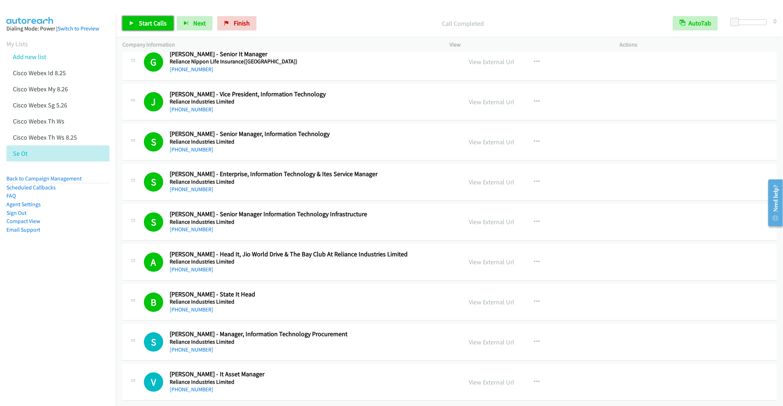
click at [150, 17] on link "Start Calls" at bounding box center [147, 23] width 51 height 14
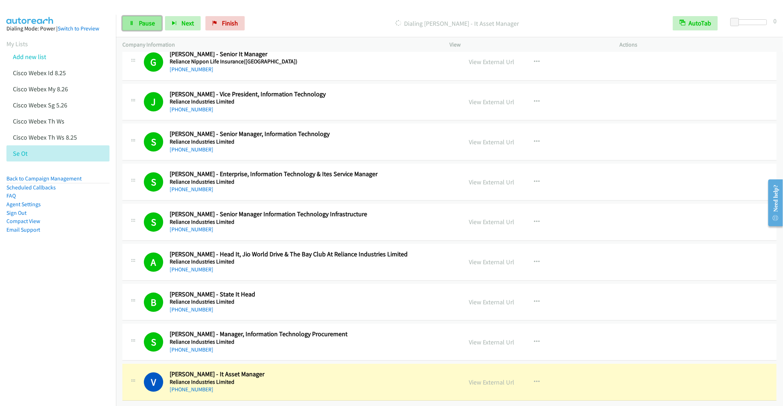
click at [137, 25] on link "Pause" at bounding box center [141, 23] width 39 height 14
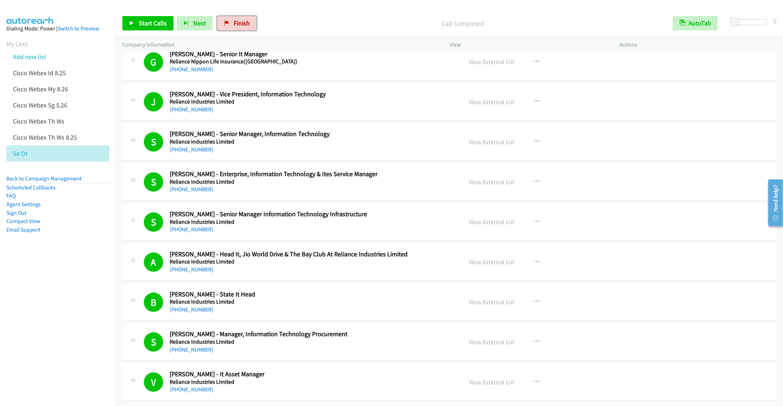
drag, startPoint x: 233, startPoint y: 21, endPoint x: 423, endPoint y: 59, distance: 193.6
click at [234, 21] on span "Finish" at bounding box center [242, 23] width 16 height 8
